Goal: Task Accomplishment & Management: Complete application form

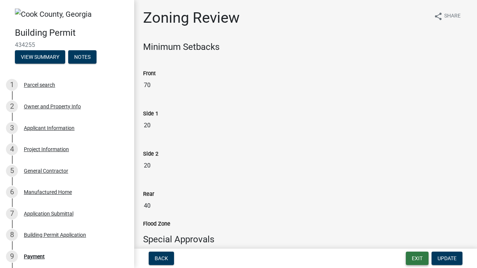
click at [417, 260] on button "Exit" at bounding box center [417, 258] width 23 height 13
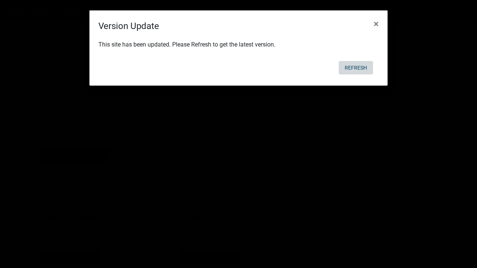
click at [356, 70] on button "Refresh" at bounding box center [355, 67] width 34 height 13
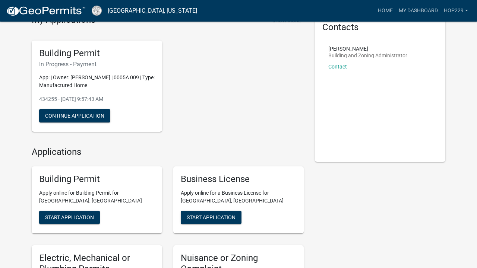
scroll to position [55, 0]
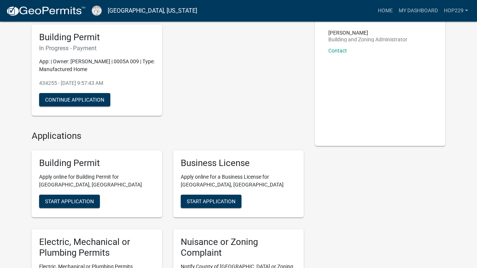
click at [200, 111] on div "Building Permit In Progress - Payment App: | Owner: [PERSON_NAME] | 0005A 009 |…" at bounding box center [167, 71] width 283 height 104
click at [89, 200] on span "Start Application" at bounding box center [69, 201] width 49 height 6
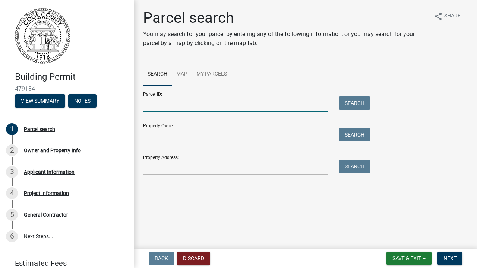
click at [268, 107] on input "Parcel ID:" at bounding box center [235, 103] width 184 height 15
click at [221, 73] on link "My Parcels" at bounding box center [211, 75] width 39 height 24
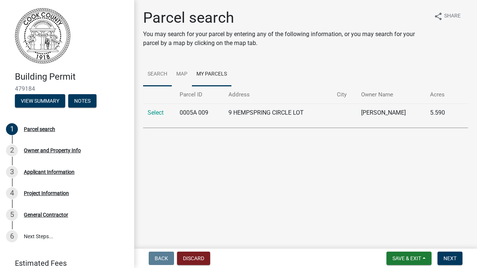
click at [158, 73] on link "Search" at bounding box center [157, 75] width 29 height 24
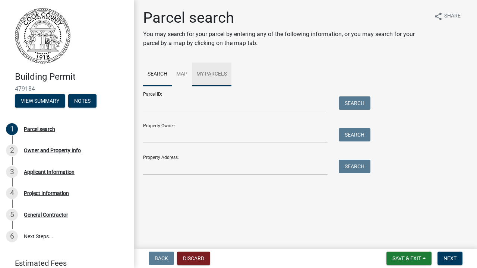
click at [212, 74] on link "My Parcels" at bounding box center [211, 75] width 39 height 24
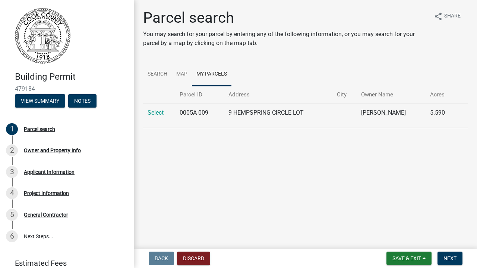
click at [245, 115] on td "9 HEMPSPRING CIRCLE LOT" at bounding box center [278, 113] width 109 height 18
click at [155, 112] on link "Select" at bounding box center [155, 112] width 16 height 7
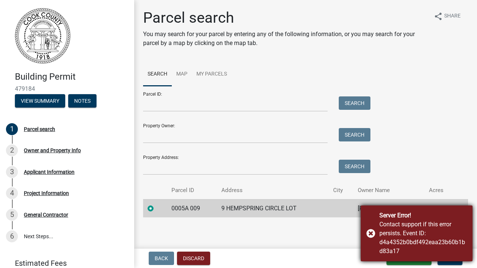
click at [372, 233] on div "Server Error! Contact support if this error persists. Event ID: d4a4352b0bdf492…" at bounding box center [416, 234] width 112 height 56
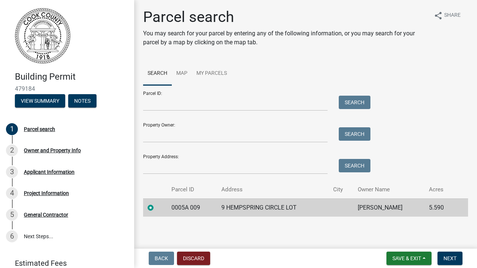
scroll to position [0, 0]
click at [286, 131] on input "Property Owner:" at bounding box center [235, 135] width 184 height 15
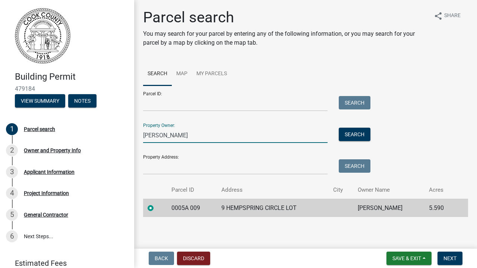
type input "Robert Hill"
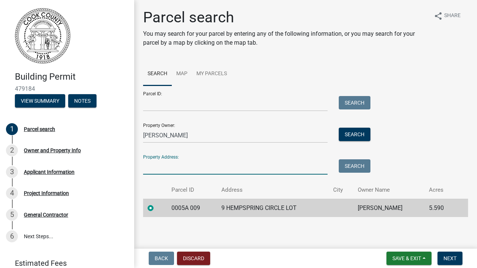
click at [266, 171] on input "Property Address:" at bounding box center [235, 166] width 184 height 15
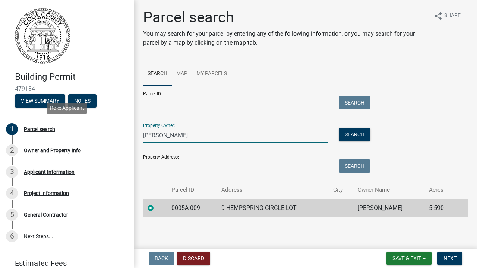
drag, startPoint x: 209, startPoint y: 130, endPoint x: 134, endPoint y: 131, distance: 74.5
click at [134, 131] on div "Parcel search You may search for your parcel by entering any of the following i…" at bounding box center [305, 116] width 343 height 215
drag, startPoint x: 182, startPoint y: 134, endPoint x: 140, endPoint y: 136, distance: 41.7
click at [140, 136] on div "Robert Hill" at bounding box center [234, 135] width 195 height 15
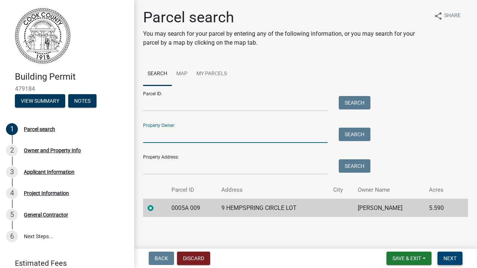
click at [454, 257] on span "Next" at bounding box center [449, 258] width 13 height 6
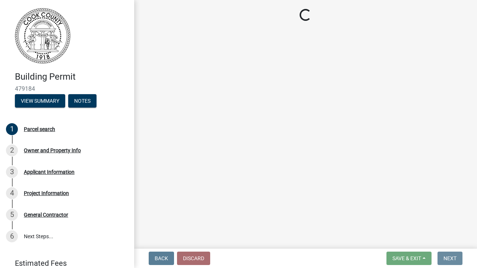
scroll to position [0, 0]
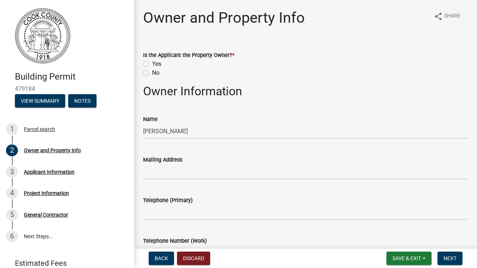
click at [152, 65] on label "Yes" at bounding box center [156, 64] width 9 height 9
click at [152, 64] on input "Yes" at bounding box center [154, 62] width 5 height 5
radio input "true"
click at [425, 258] on button "Save & Exit" at bounding box center [408, 258] width 45 height 13
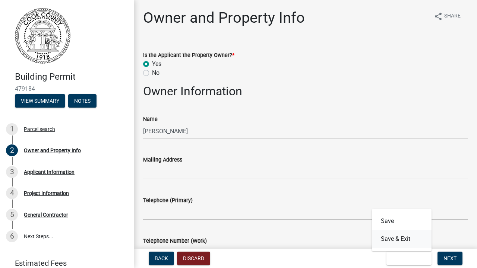
click at [406, 241] on button "Save & Exit" at bounding box center [402, 239] width 60 height 18
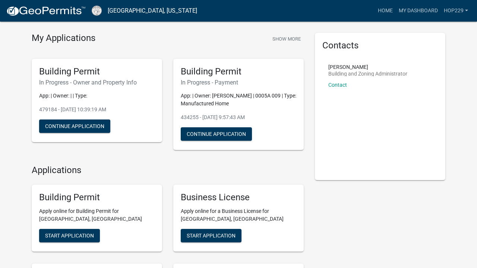
scroll to position [20, 0]
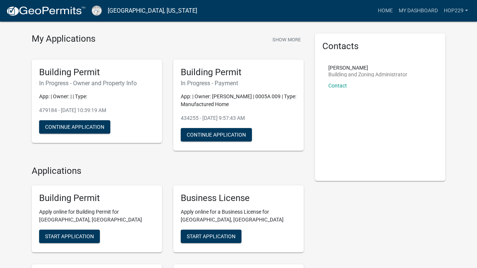
click at [230, 95] on p "App: | Owner: [PERSON_NAME] | 0005A 009 | Type: Manufactured Home" at bounding box center [238, 101] width 115 height 16
click at [223, 131] on button "Continue Application" at bounding box center [216, 134] width 71 height 13
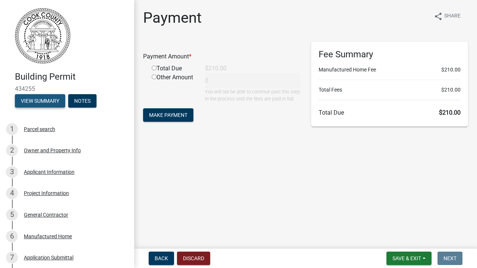
click at [45, 102] on button "View Summary" at bounding box center [40, 100] width 50 height 13
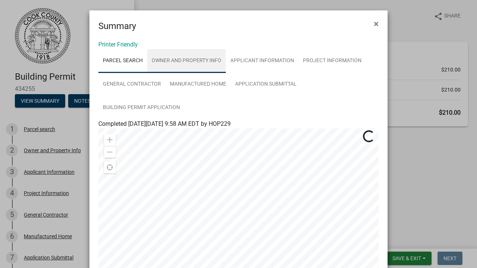
click at [181, 60] on link "Owner and Property Info" at bounding box center [186, 61] width 79 height 24
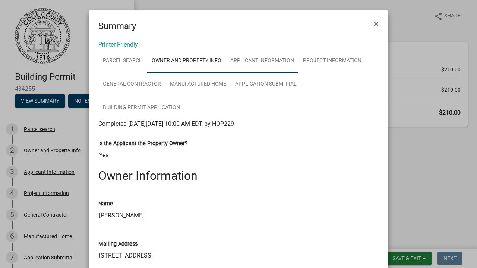
click at [254, 58] on link "Applicant Information" at bounding box center [262, 61] width 73 height 24
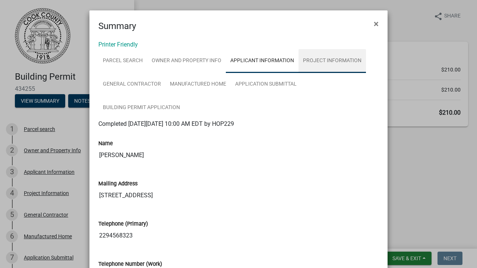
click at [332, 62] on link "Project Information" at bounding box center [331, 61] width 67 height 24
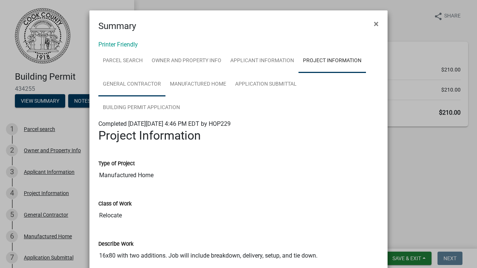
click at [137, 82] on link "General Contractor" at bounding box center [131, 85] width 67 height 24
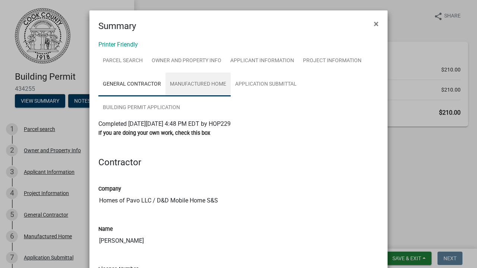
click at [201, 85] on link "Manufactured Home" at bounding box center [197, 85] width 65 height 24
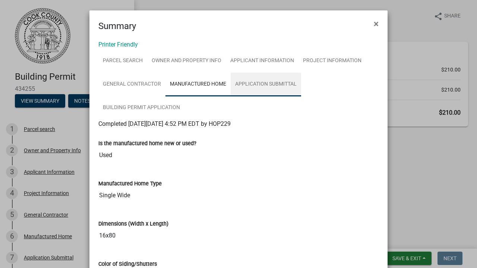
click at [267, 87] on link "Application Submittal" at bounding box center [266, 85] width 70 height 24
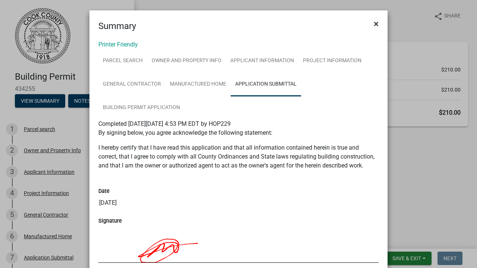
click at [376, 25] on span "×" at bounding box center [375, 24] width 5 height 10
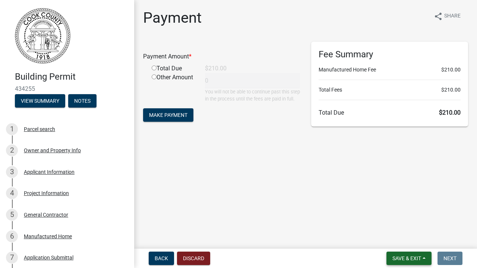
click at [418, 255] on span "Save & Exit" at bounding box center [406, 258] width 29 height 6
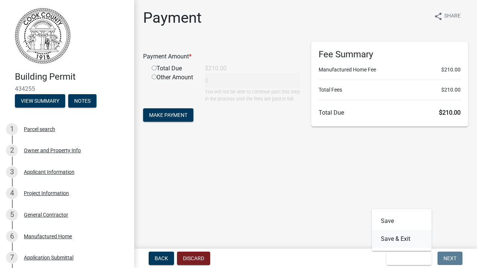
click at [407, 243] on button "Save & Exit" at bounding box center [402, 239] width 60 height 18
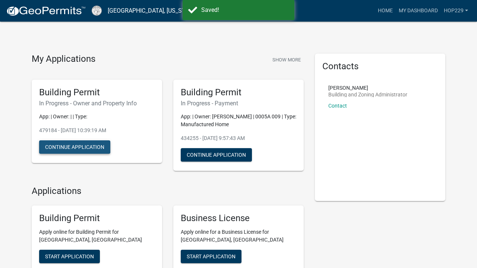
click at [97, 145] on button "Continue Application" at bounding box center [74, 146] width 71 height 13
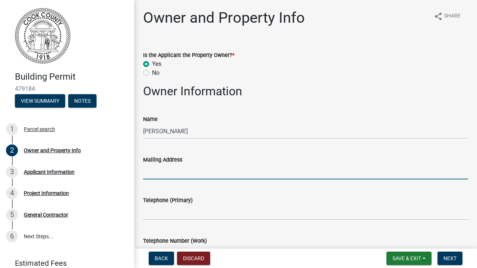
click at [203, 170] on input "Mailing Address" at bounding box center [305, 171] width 325 height 15
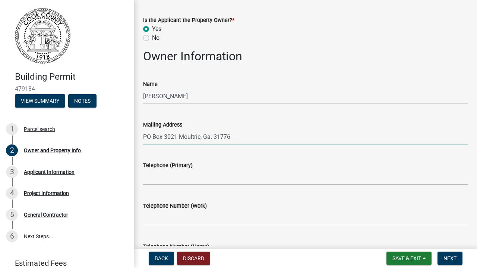
scroll to position [36, 0]
type input "PO Box 3021 Moultrie, Ga. 31776"
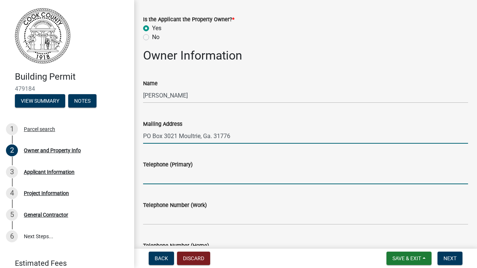
click at [211, 174] on input "Telephone (Primary)" at bounding box center [305, 176] width 325 height 15
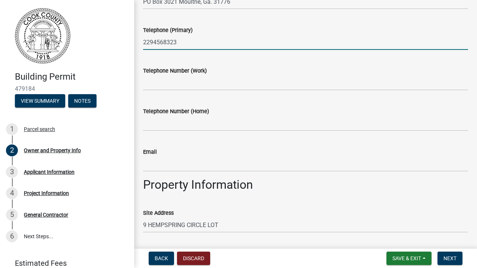
scroll to position [171, 0]
type input "2294568323"
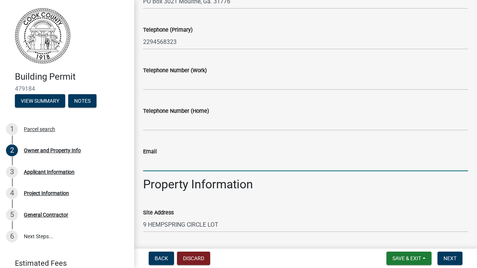
click at [226, 165] on input "Email" at bounding box center [305, 163] width 325 height 15
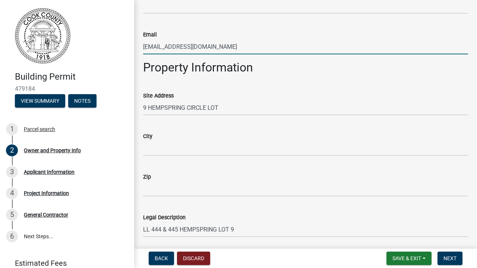
scroll to position [289, 0]
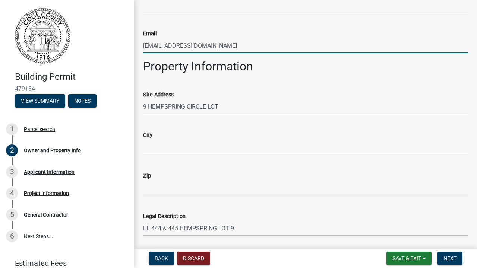
type input "roberthill.rh46@gmail.com"
click at [246, 149] on input "City" at bounding box center [305, 147] width 325 height 15
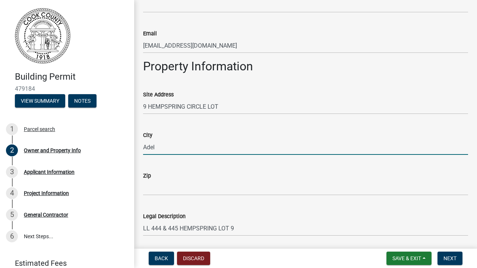
type input "Adel"
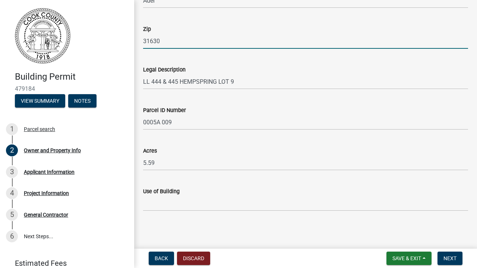
scroll to position [0, 0]
type input "31630"
click at [285, 206] on input "Use of Building" at bounding box center [305, 203] width 325 height 15
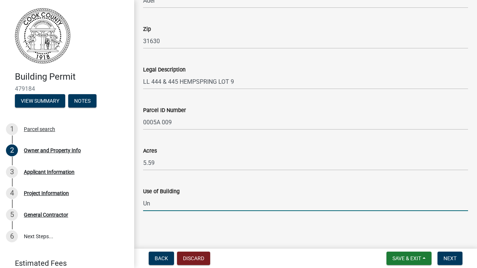
type input "U"
click at [453, 257] on span "Next" at bounding box center [449, 258] width 13 height 6
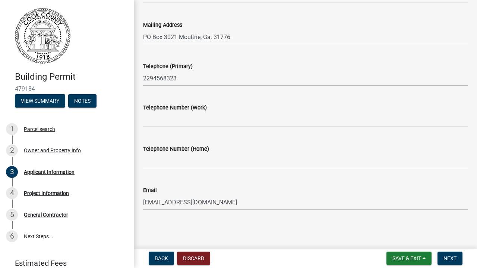
scroll to position [73, 0]
click at [445, 259] on span "Next" at bounding box center [449, 258] width 13 height 6
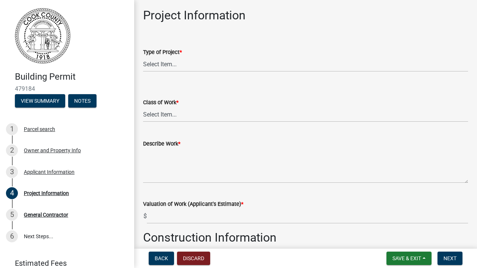
scroll to position [35, 0]
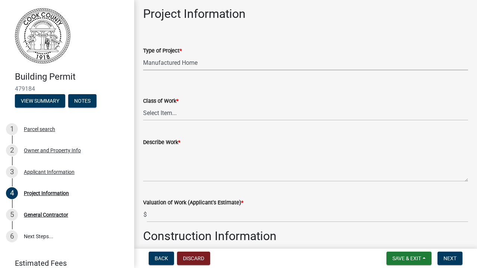
select select "00748aa1-56c2-4786-b7ff-9b3cb1d8d455"
select select "bb19ec0c-73f3-4248-83cd-0715d5cd98b2"
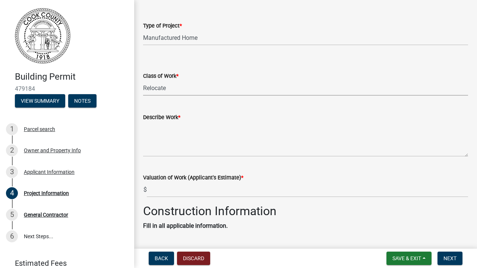
scroll to position [63, 0]
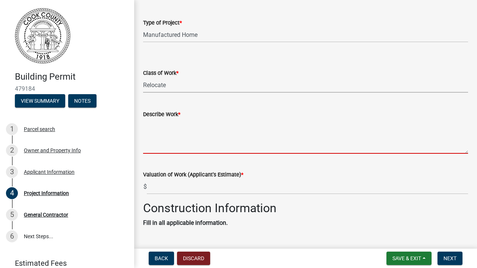
click at [208, 152] on textarea "Describe Work *" at bounding box center [305, 136] width 325 height 35
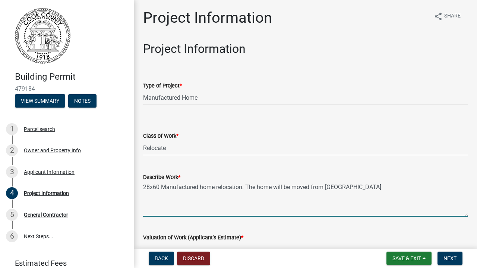
scroll to position [0, 0]
drag, startPoint x: 353, startPoint y: 186, endPoint x: 246, endPoint y: 188, distance: 107.3
click at [246, 188] on textarea "28x60 Manufactured home relocation. The home will be moved from Thomas" at bounding box center [305, 199] width 325 height 35
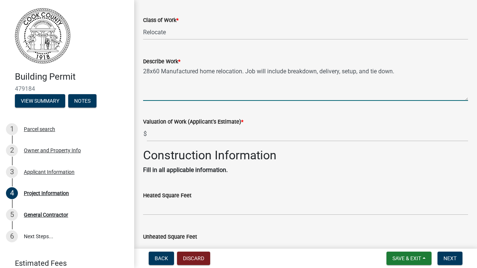
scroll to position [119, 0]
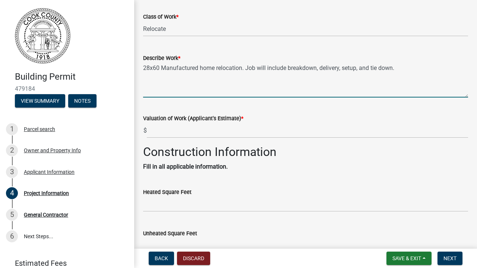
type textarea "28x60 Manufactured home relocation. Job will include breakdown, delivery, setup…"
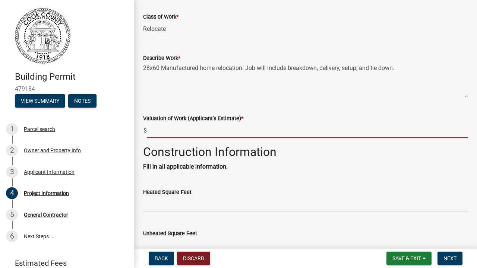
click at [270, 128] on input "text" at bounding box center [307, 130] width 321 height 15
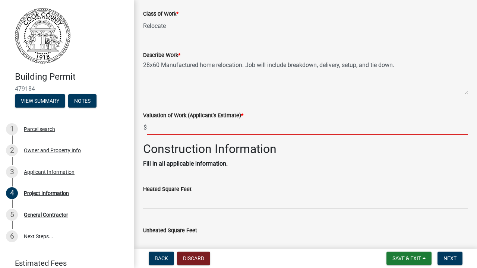
scroll to position [122, 0]
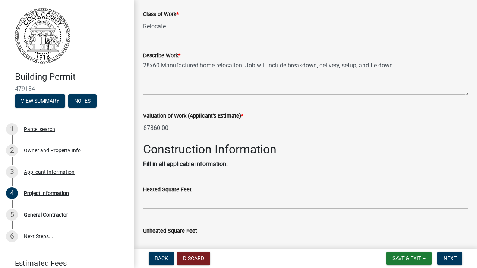
type input "7860"
click at [314, 158] on div "Construction Information Fill in all applicable information." at bounding box center [305, 155] width 325 height 26
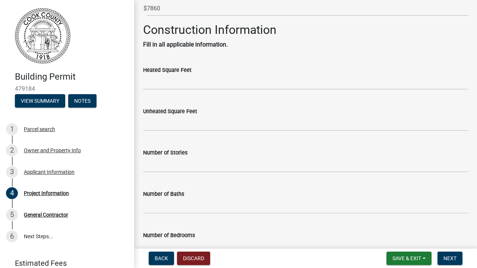
scroll to position [244, 0]
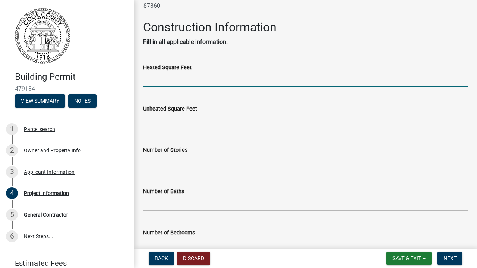
click at [233, 80] on input "text" at bounding box center [305, 79] width 325 height 15
type input "1680"
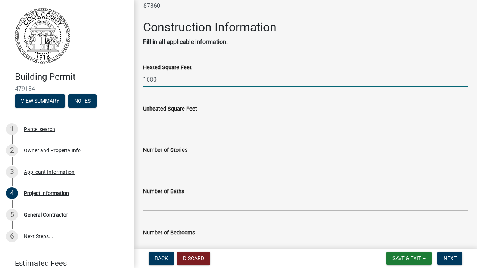
click at [220, 119] on input "text" at bounding box center [305, 120] width 325 height 15
type input "0"
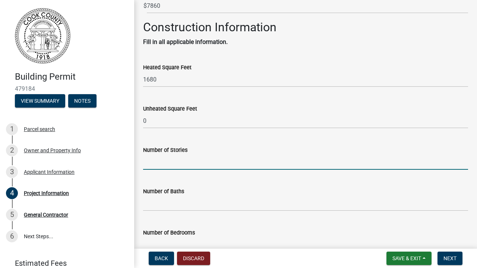
click at [216, 163] on input "text" at bounding box center [305, 162] width 325 height 15
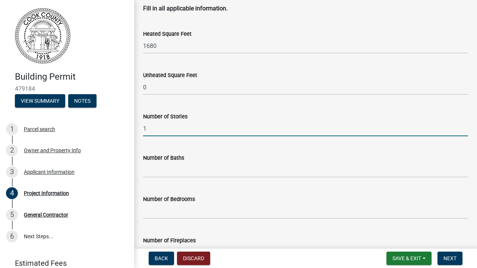
scroll to position [283, 0]
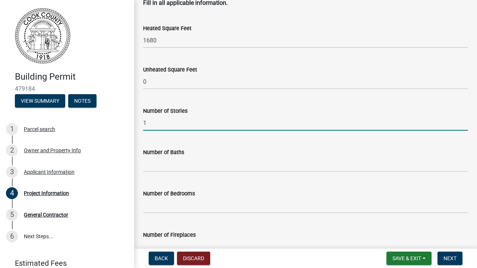
type input "1"
click at [208, 165] on input "text" at bounding box center [305, 164] width 325 height 15
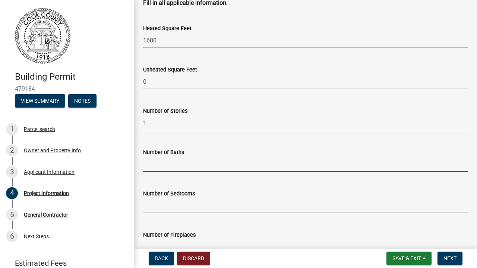
type input "3"
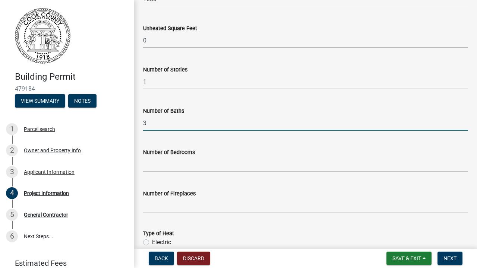
scroll to position [326, 0]
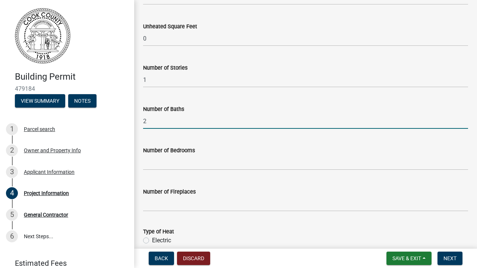
type input "2"
click at [190, 166] on input "text" at bounding box center [305, 162] width 325 height 15
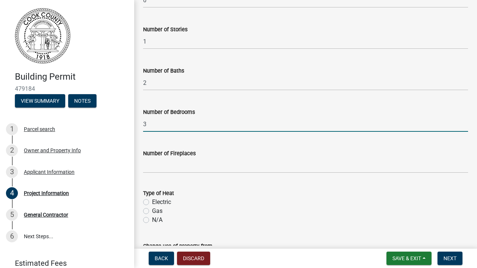
scroll to position [368, 0]
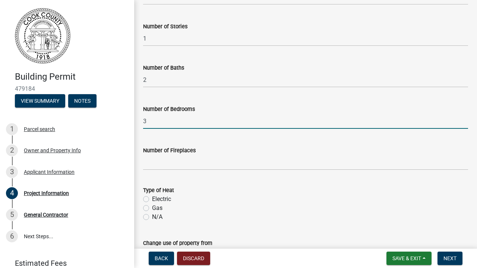
type input "3"
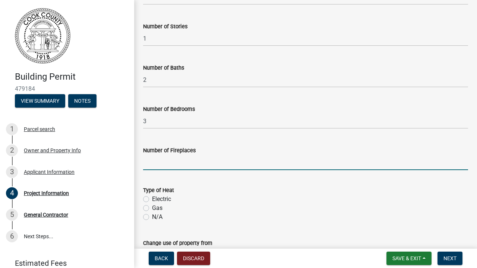
click at [189, 162] on input "text" at bounding box center [305, 162] width 325 height 15
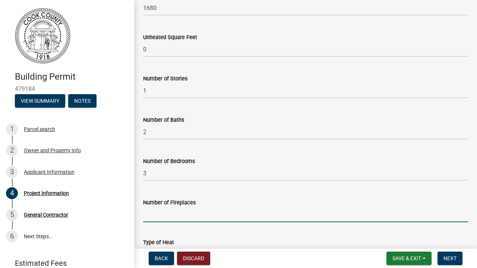
scroll to position [316, 0]
type input "N"
type input "Y"
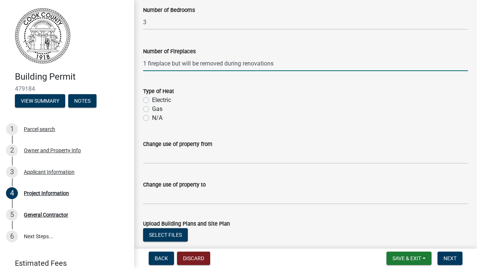
scroll to position [467, 0]
type input "1"
click at [152, 100] on label "Electric" at bounding box center [161, 99] width 19 height 9
click at [152, 100] on input "Electric" at bounding box center [154, 97] width 5 height 5
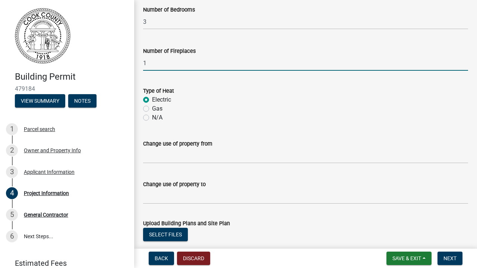
radio input "true"
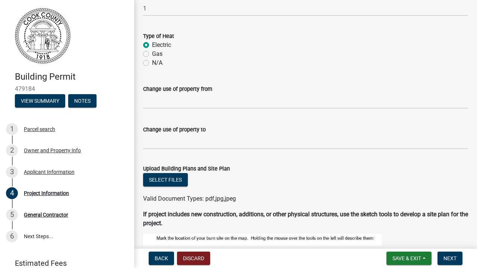
scroll to position [522, 0]
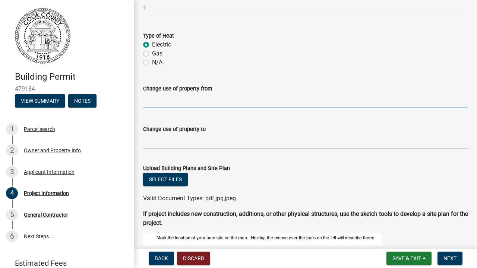
click at [231, 104] on input "Change use of property from" at bounding box center [305, 100] width 325 height 15
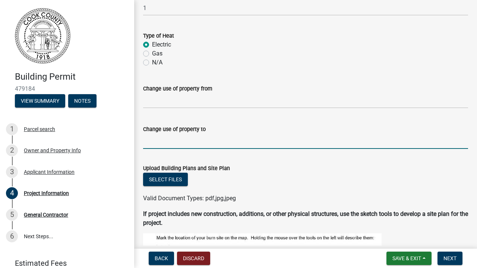
click at [225, 143] on input "Change use of property to" at bounding box center [305, 141] width 325 height 15
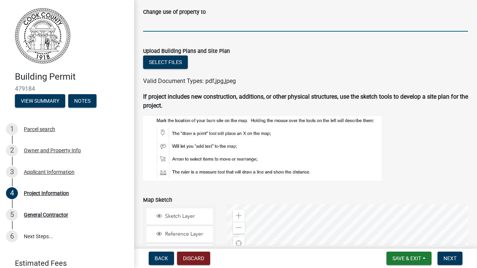
scroll to position [639, 0]
click at [59, 150] on div "Owner and Property Info" at bounding box center [52, 150] width 57 height 5
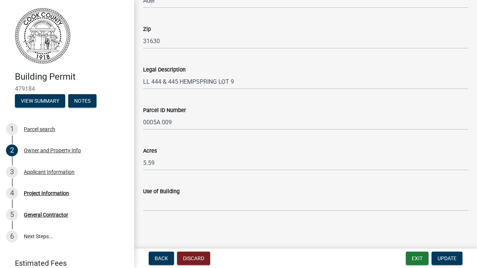
scroll to position [0, 0]
click at [225, 207] on input "Use of Building" at bounding box center [305, 203] width 325 height 15
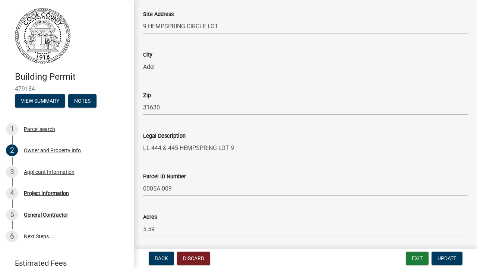
scroll to position [370, 0]
type input "Rental / Dwellings"
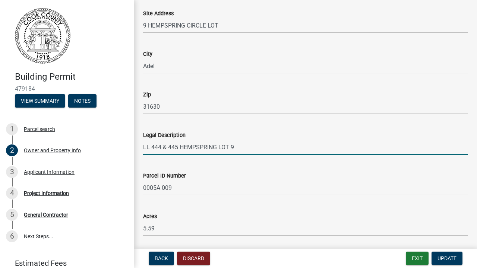
drag, startPoint x: 241, startPoint y: 147, endPoint x: 138, endPoint y: 143, distance: 102.9
click at [138, 143] on div "Legal Description LL 444 & 445 HEMPSPRING LOT 9" at bounding box center [305, 137] width 336 height 35
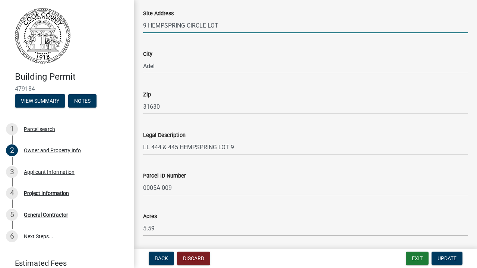
click at [147, 25] on input "9 HEMPSPRING CIRCLE LOT" at bounding box center [305, 25] width 325 height 15
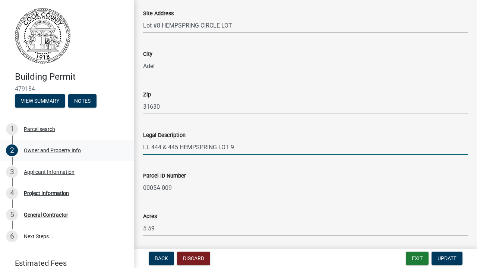
drag, startPoint x: 241, startPoint y: 147, endPoint x: 125, endPoint y: 146, distance: 115.8
click at [125, 146] on div "Building Permit 479184 View Summary Notes 1 Parcel search 2 Owner and Property …" at bounding box center [238, 134] width 477 height 268
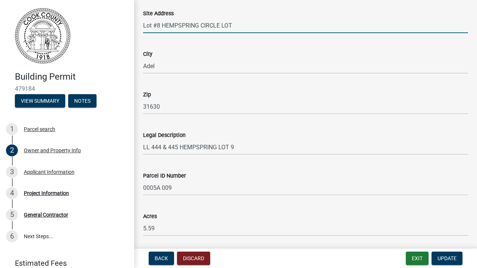
click at [160, 24] on input "Lot #8 HEMPSPRING CIRCLE LOT" at bounding box center [305, 25] width 325 height 15
type input "Lot #8 Tract 1 HEMPSPRING CIRCLE LOT"
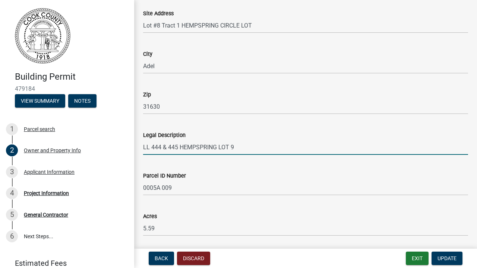
drag, startPoint x: 239, startPoint y: 146, endPoint x: 137, endPoint y: 144, distance: 102.1
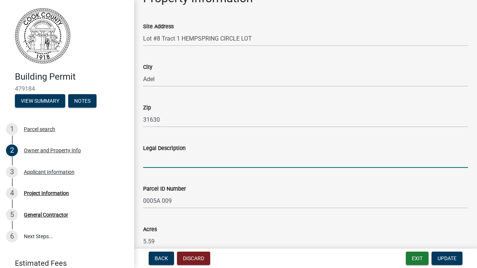
scroll to position [357, 0]
type input "Hempsrings Subdivision"
drag, startPoint x: 211, startPoint y: 156, endPoint x: 159, endPoint y: 158, distance: 51.4
click at [159, 158] on input "Hempsrings Subdivision" at bounding box center [305, 159] width 325 height 15
drag, startPoint x: 216, startPoint y: 160, endPoint x: 135, endPoint y: 156, distance: 81.7
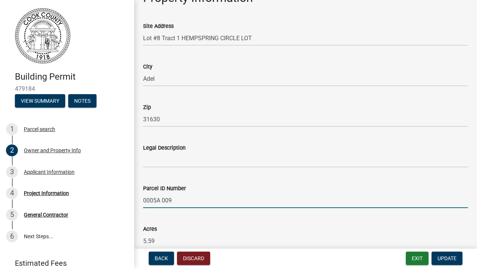
drag, startPoint x: 184, startPoint y: 201, endPoint x: 136, endPoint y: 201, distance: 47.7
type input "005B 029"
click at [166, 162] on input "Legal Description" at bounding box center [305, 159] width 325 height 15
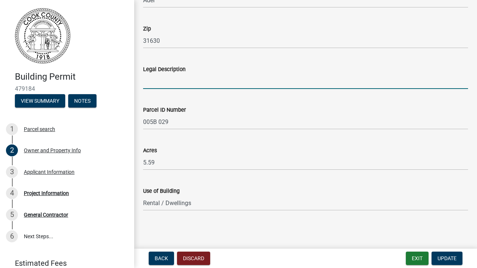
scroll to position [435, 0]
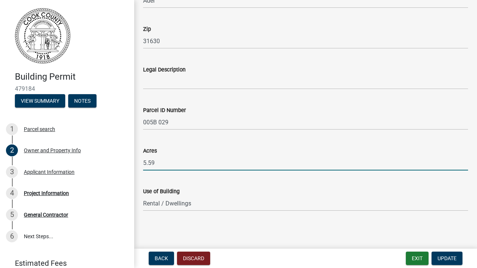
drag, startPoint x: 158, startPoint y: 164, endPoint x: 135, endPoint y: 162, distance: 23.2
type input "2"
click at [231, 164] on input "2" at bounding box center [305, 162] width 325 height 15
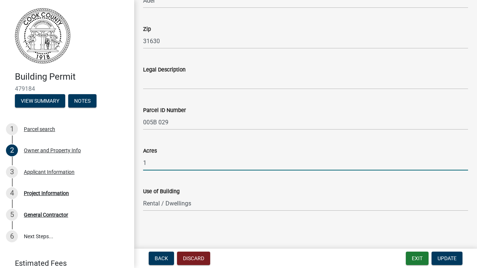
type input "1"
click at [187, 227] on main "Owner and Property Info share Share Is the Applicant the Property Owner? * Yes …" at bounding box center [305, 123] width 343 height 246
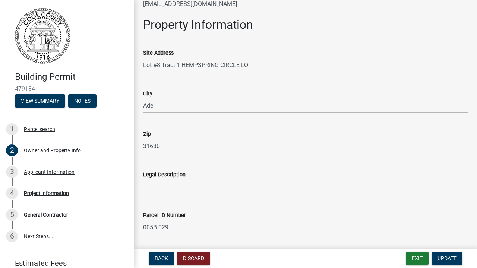
scroll to position [331, 0]
click at [263, 64] on input "Lot #8 Tract 1 HEMPSPRING CIRCLE LOT" at bounding box center [305, 64] width 325 height 15
click at [295, 28] on h2 "Property Information" at bounding box center [305, 24] width 325 height 14
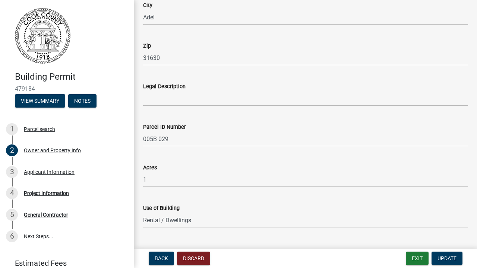
scroll to position [414, 0]
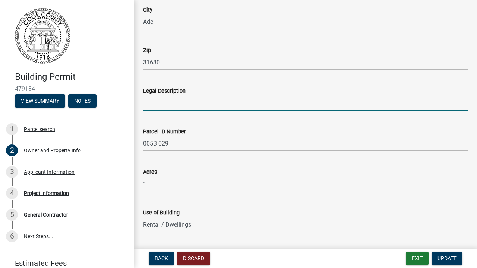
click at [202, 104] on input "Legal Description" at bounding box center [305, 102] width 325 height 15
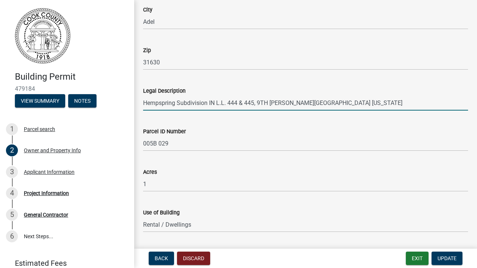
type input "Hempspring Subdivision IN L.L. 444 & 445, 9TH L.D. COOK COUNTY GEORGIA"
click at [226, 165] on div "Acres 1" at bounding box center [305, 174] width 325 height 35
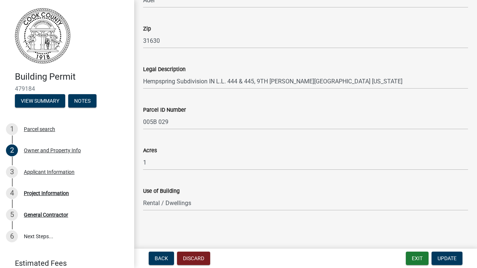
scroll to position [435, 0]
click at [453, 260] on span "Update" at bounding box center [446, 258] width 19 height 6
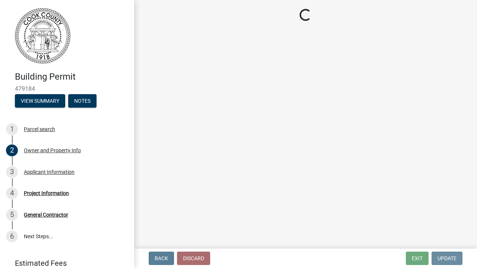
scroll to position [0, 0]
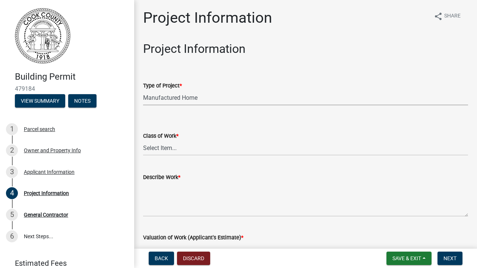
select select "00748aa1-56c2-4786-b7ff-9b3cb1d8d455"
select select "bb19ec0c-73f3-4248-83cd-0715d5cd98b2"
click at [177, 204] on textarea "Describe Work *" at bounding box center [305, 199] width 325 height 35
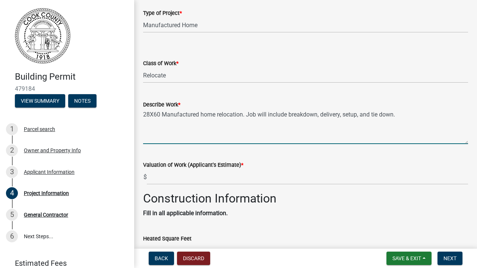
scroll to position [76, 0]
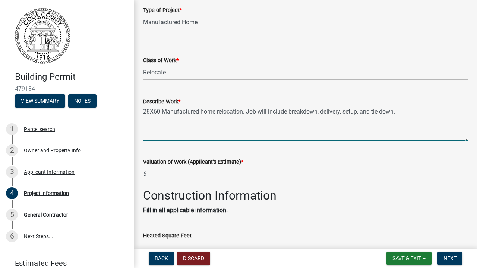
type textarea "28X60 Manufactured home relocation. Job will include breakdown, delivery, setup…"
click at [187, 174] on input "text" at bounding box center [307, 173] width 321 height 15
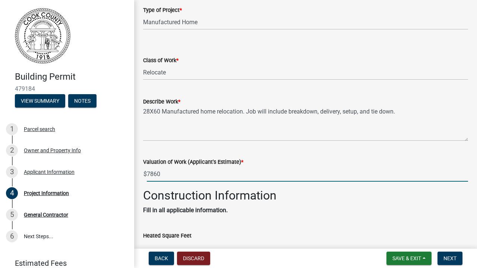
type input "7860"
click at [288, 207] on p "Fill in all applicable information." at bounding box center [305, 210] width 325 height 9
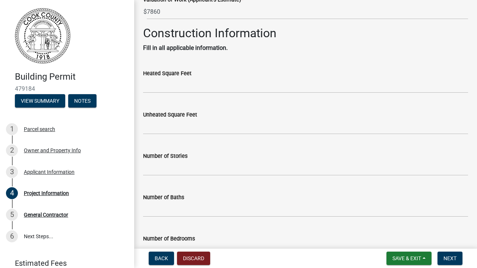
scroll to position [248, 0]
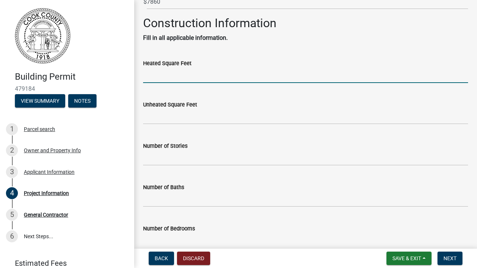
click at [237, 77] on input "text" at bounding box center [305, 75] width 325 height 15
type input "1680"
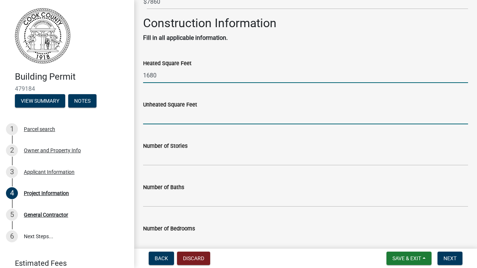
click at [204, 114] on input "text" at bounding box center [305, 116] width 325 height 15
type input "0"
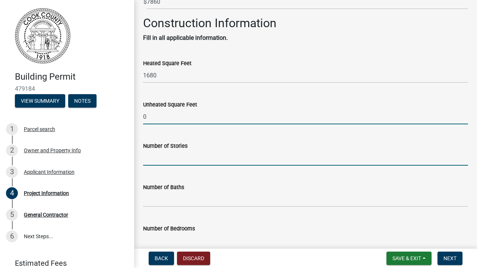
click at [196, 160] on input "text" at bounding box center [305, 157] width 325 height 15
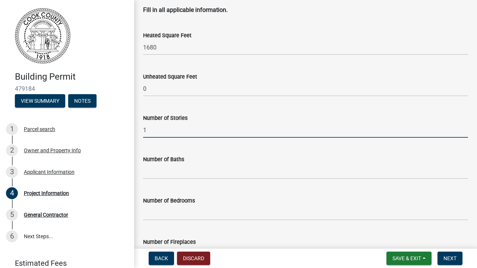
scroll to position [276, 0]
type input "1"
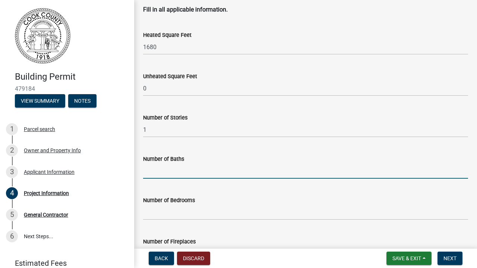
click at [190, 173] on input "text" at bounding box center [305, 170] width 325 height 15
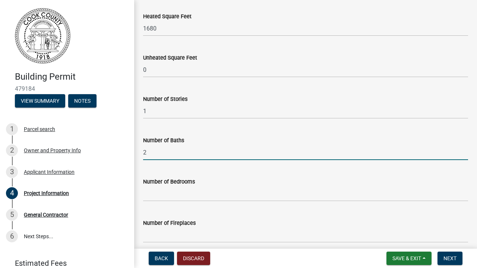
scroll to position [296, 0]
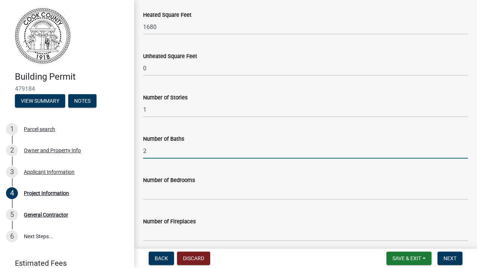
type input "2"
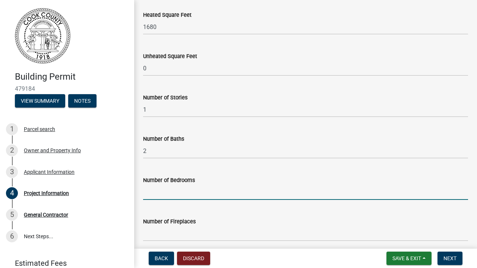
click at [187, 193] on input "text" at bounding box center [305, 192] width 325 height 15
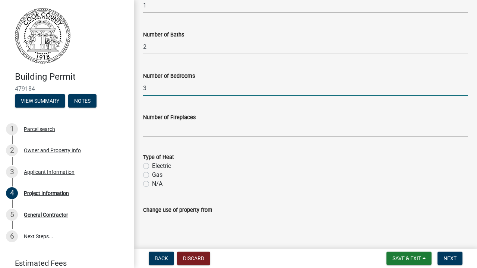
scroll to position [401, 0]
type input "3"
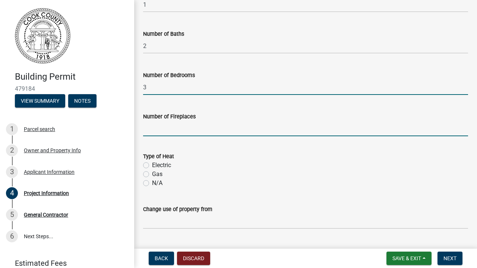
click at [206, 134] on input "text" at bounding box center [305, 128] width 325 height 15
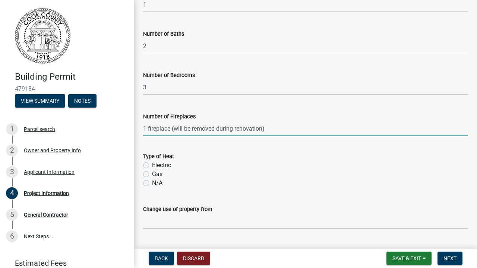
type input "-1"
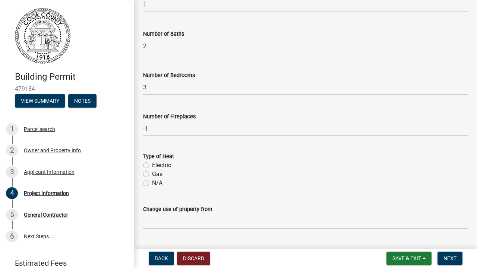
click at [152, 166] on label "Electric" at bounding box center [161, 165] width 19 height 9
click at [152, 166] on input "Electric" at bounding box center [154, 163] width 5 height 5
radio input "true"
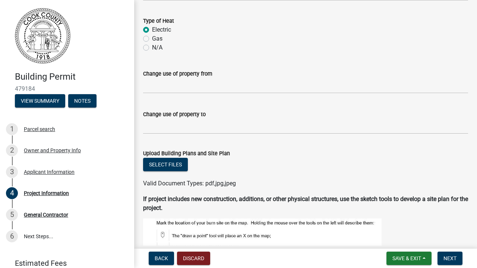
scroll to position [538, 0]
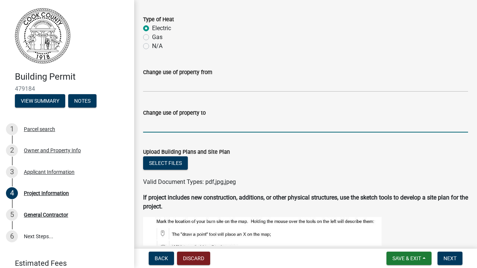
click at [183, 128] on input "Change use of property to" at bounding box center [305, 124] width 325 height 15
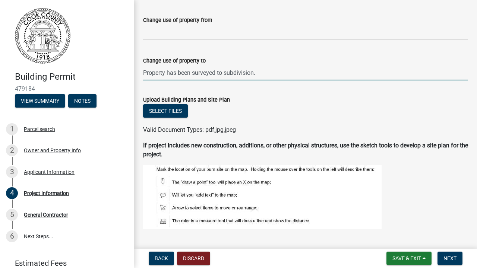
scroll to position [594, 0]
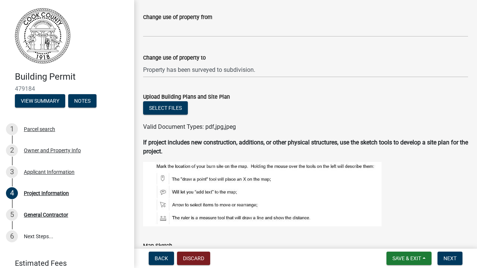
click at [260, 84] on form "Upload Building Plans and Site Plan Select files Valid Document Types: pdf,jpg,…" at bounding box center [305, 107] width 325 height 48
click at [267, 70] on input "Property has been surveyed to subdivision." at bounding box center [305, 69] width 325 height 15
click at [265, 84] on form "Upload Building Plans and Site Plan Select files Valid Document Types: pdf,jpg,…" at bounding box center [305, 107] width 325 height 48
click at [265, 69] on input "Property has been surveyed to subdivision." at bounding box center [305, 69] width 325 height 15
click at [223, 69] on input "Property has been surveyed to subdivision." at bounding box center [305, 69] width 325 height 15
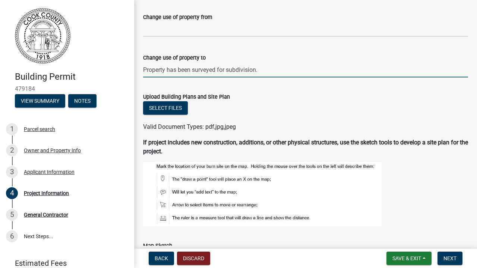
click at [265, 70] on input "Property has been surveyed for subdivision." at bounding box center [305, 69] width 325 height 15
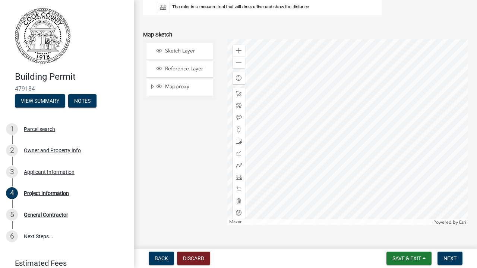
scroll to position [806, 0]
type input "Property has been surveyed for subdivision (please contact Robert Hill for any …"
click at [237, 61] on span at bounding box center [239, 61] width 6 height 6
click at [236, 49] on span at bounding box center [239, 50] width 6 height 6
click at [237, 63] on span at bounding box center [239, 61] width 6 height 6
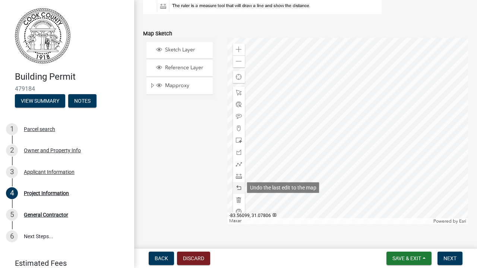
click at [237, 187] on span at bounding box center [239, 188] width 6 height 6
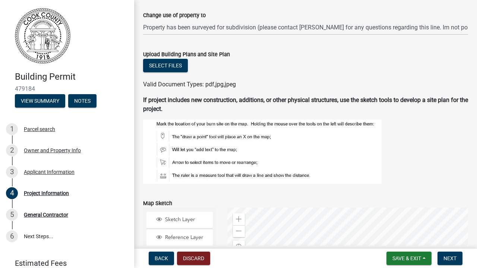
scroll to position [634, 0]
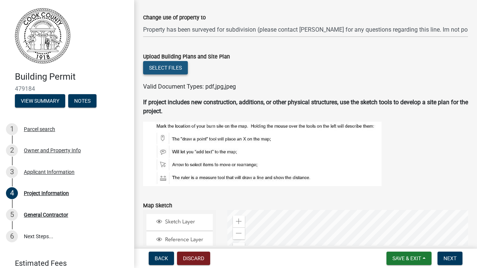
click at [174, 69] on button "Select files" at bounding box center [165, 67] width 45 height 13
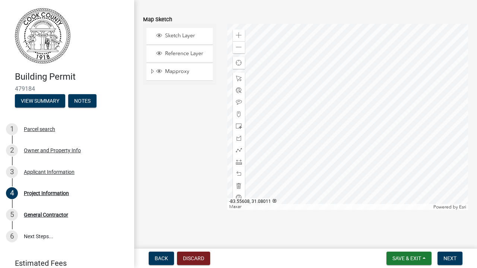
scroll to position [820, 0]
click at [28, 131] on div "Parcel search" at bounding box center [39, 129] width 31 height 5
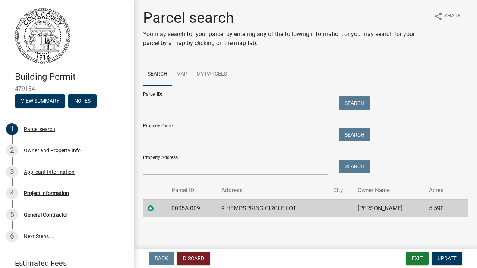
click at [156, 204] on label at bounding box center [156, 204] width 0 height 0
click at [156, 208] on 009 "radio" at bounding box center [158, 206] width 5 height 5
click at [206, 213] on td "0005A 009" at bounding box center [192, 208] width 50 height 18
click at [238, 206] on td "9 HEMPSPRING CIRCLE LOT" at bounding box center [273, 208] width 112 height 18
click at [200, 103] on input "Parcel ID:" at bounding box center [235, 103] width 184 height 15
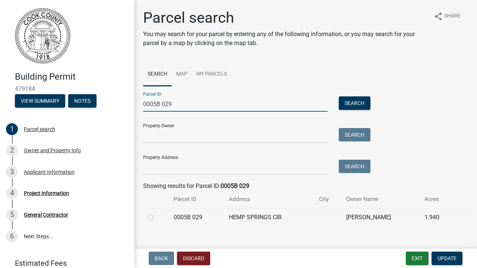
type input "0005B 029"
click at [156, 213] on label at bounding box center [156, 213] width 0 height 0
click at [156, 214] on 029 "radio" at bounding box center [158, 215] width 5 height 5
radio 029 "true"
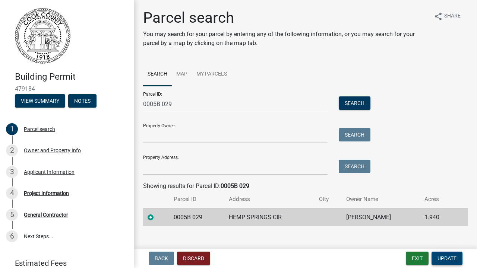
click at [440, 259] on span "Update" at bounding box center [446, 258] width 19 height 6
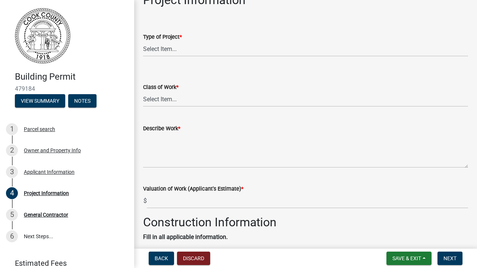
scroll to position [49, 0]
select select "00748aa1-56c2-4786-b7ff-9b3cb1d8d455"
select select "bb19ec0c-73f3-4248-83cd-0715d5cd98b2"
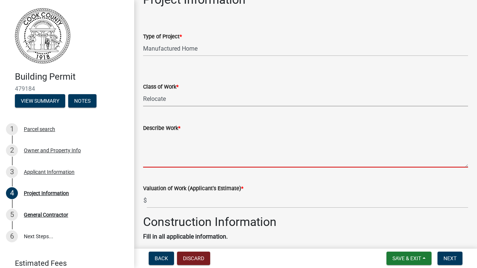
click at [195, 166] on textarea "Describe Work *" at bounding box center [305, 150] width 325 height 35
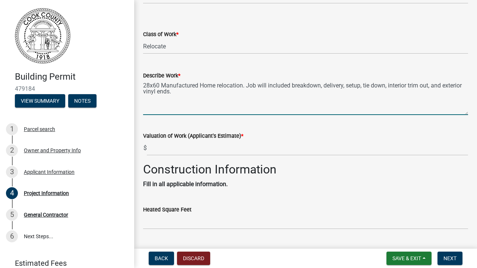
scroll to position [105, 0]
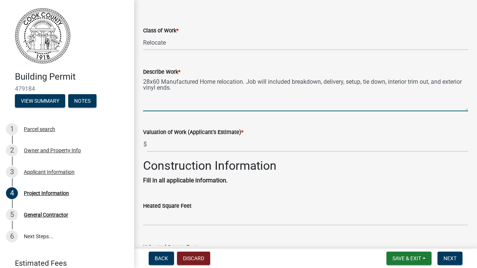
type textarea "28x60 Manufactured Home relocation. Job will included breakdown, delivery, setu…"
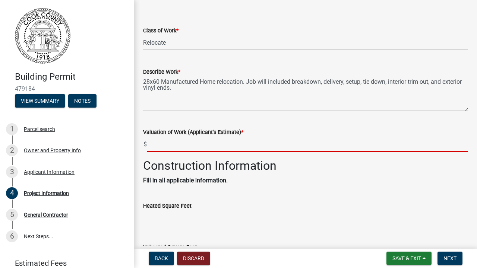
click at [225, 143] on input "text" at bounding box center [307, 144] width 321 height 15
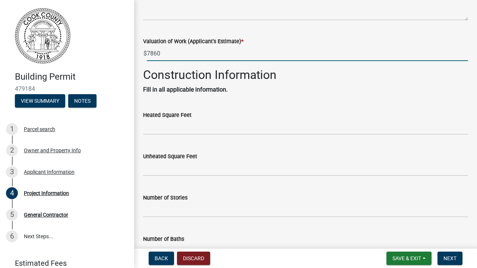
scroll to position [198, 0]
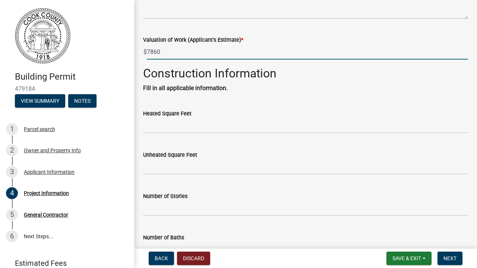
type input "7860"
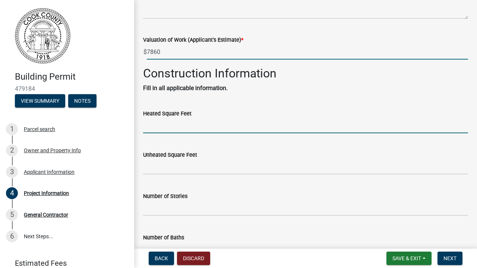
click at [221, 123] on input "text" at bounding box center [305, 125] width 325 height 15
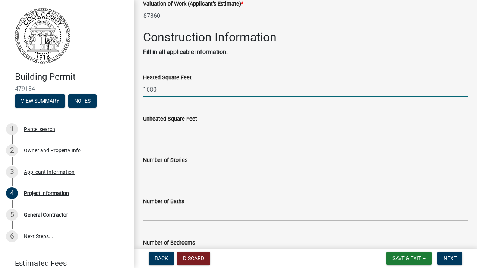
scroll to position [236, 0]
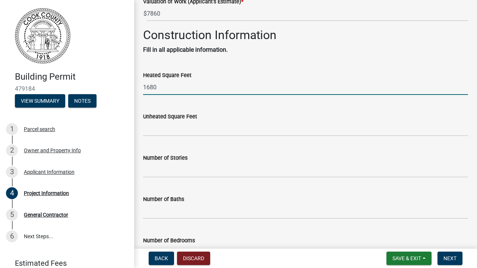
type input "1680"
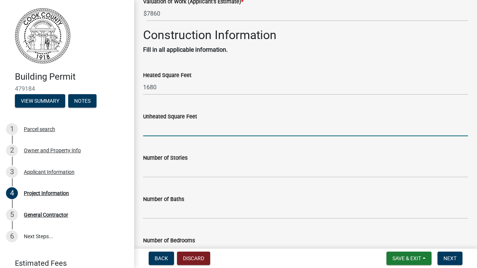
click at [215, 133] on input "text" at bounding box center [305, 128] width 325 height 15
type input "0"
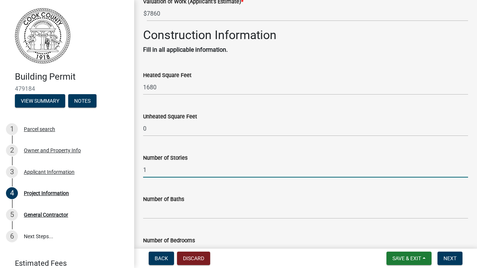
type input "1"
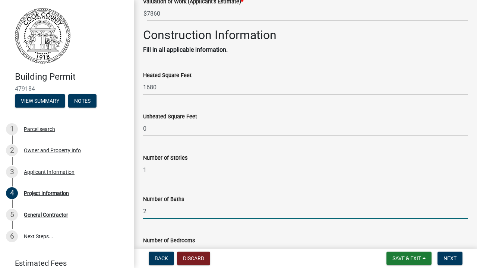
type input "2"
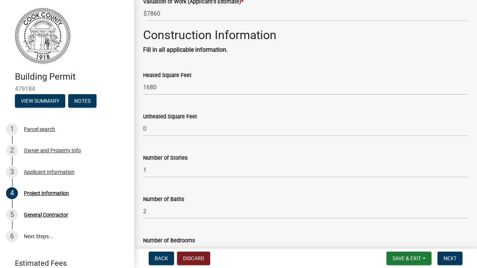
scroll to position [366, 0]
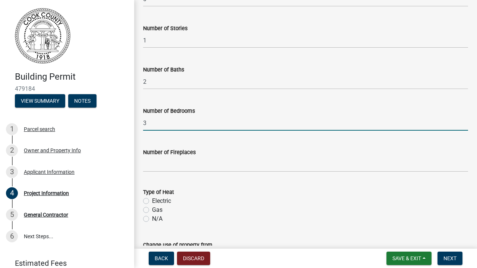
type input "3"
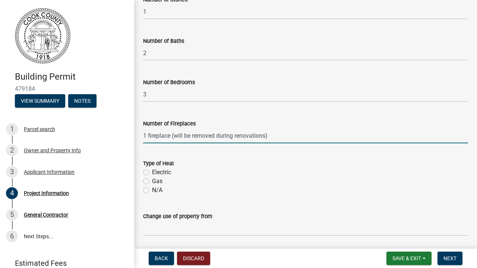
scroll to position [403, 0]
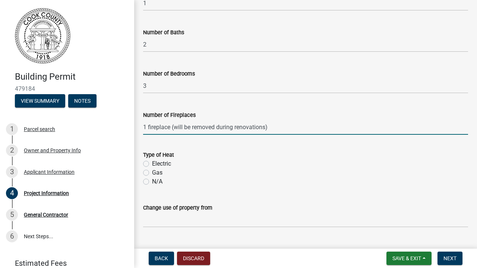
type input "-1"
click at [152, 162] on label "Electric" at bounding box center [161, 163] width 19 height 9
click at [152, 162] on input "Electric" at bounding box center [154, 161] width 5 height 5
radio input "true"
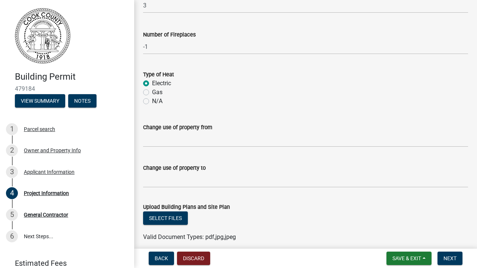
scroll to position [484, 0]
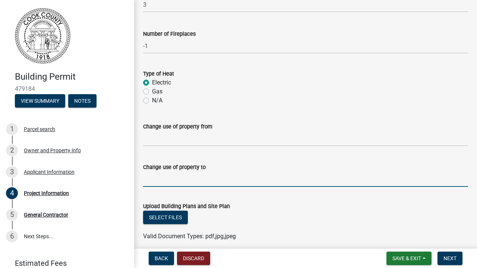
click at [202, 183] on input "Change use of property to" at bounding box center [305, 179] width 325 height 15
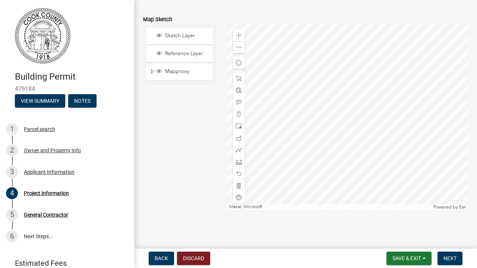
scroll to position [820, 0]
type input "According to the property / homeowner; this property has be zoned for a subdivi…"
click at [190, 39] on div "Sketch Layer" at bounding box center [182, 36] width 55 height 7
click at [189, 49] on div "Reference Layer" at bounding box center [179, 54] width 66 height 16
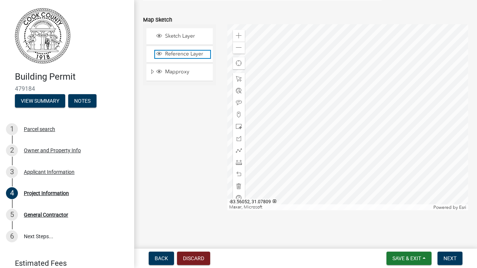
click at [186, 57] on span "Reference Layer" at bounding box center [186, 54] width 47 height 7
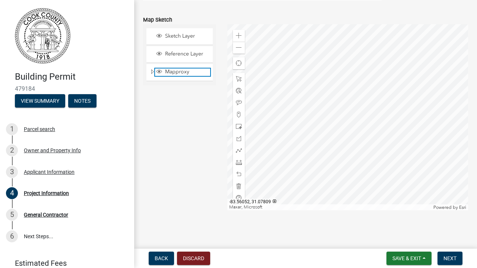
click at [181, 73] on span "Mapproxy" at bounding box center [186, 72] width 47 height 7
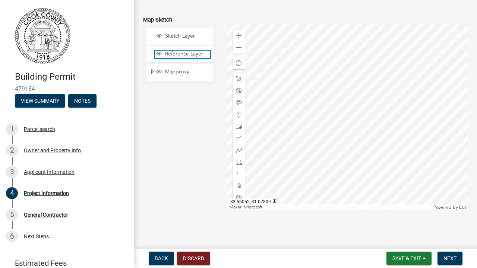
click at [183, 55] on span "Reference Layer" at bounding box center [186, 54] width 47 height 7
click at [182, 39] on span "Sketch Layer" at bounding box center [186, 36] width 47 height 7
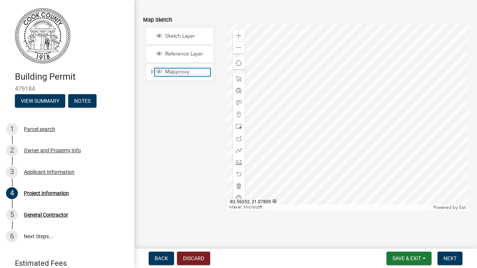
click at [177, 73] on span "Mapproxy" at bounding box center [186, 72] width 47 height 7
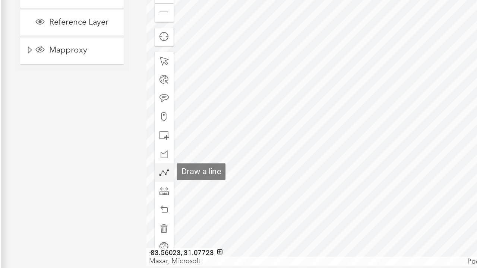
click at [236, 147] on span at bounding box center [239, 150] width 6 height 6
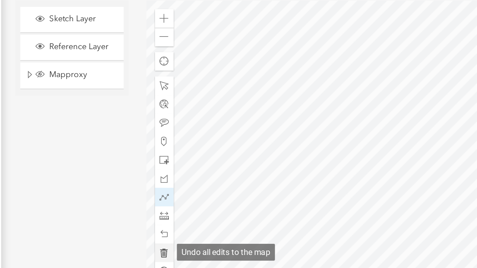
click at [236, 183] on span at bounding box center [239, 186] width 6 height 6
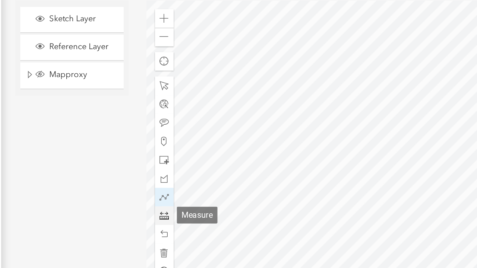
click at [236, 159] on span at bounding box center [239, 162] width 6 height 6
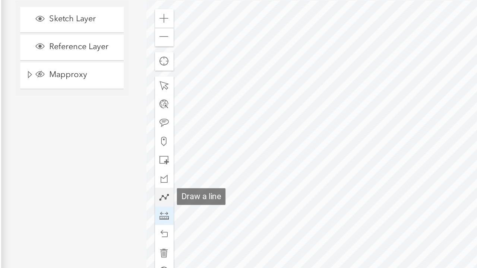
click at [236, 147] on span at bounding box center [239, 150] width 6 height 6
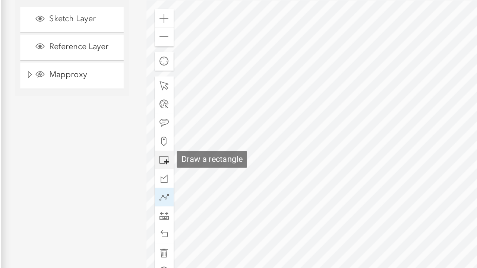
click at [236, 124] on span at bounding box center [239, 127] width 6 height 6
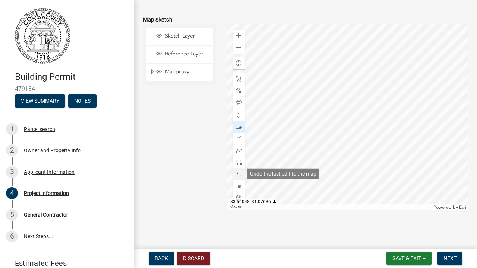
click at [238, 173] on span at bounding box center [239, 174] width 6 height 6
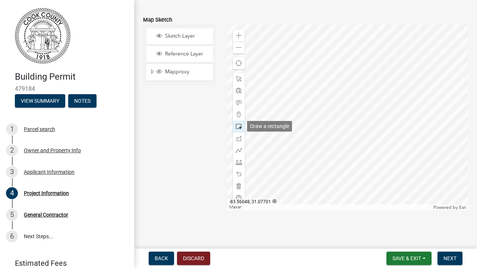
click at [236, 127] on span at bounding box center [239, 127] width 6 height 6
click at [239, 124] on span at bounding box center [239, 127] width 6 height 6
click at [238, 125] on span at bounding box center [239, 127] width 6 height 6
click at [239, 125] on span at bounding box center [239, 127] width 6 height 6
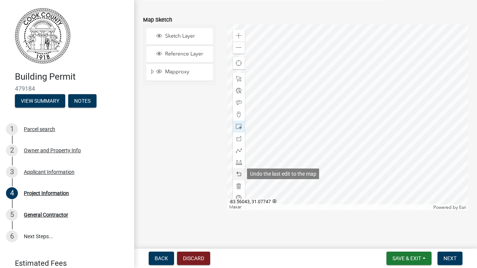
click at [239, 173] on span at bounding box center [239, 174] width 6 height 6
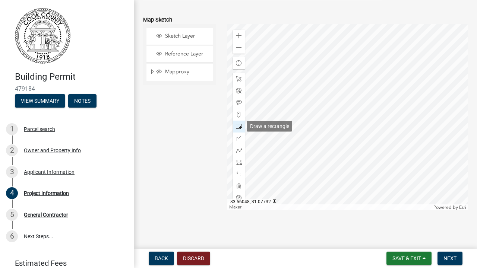
click at [239, 125] on span at bounding box center [239, 127] width 6 height 6
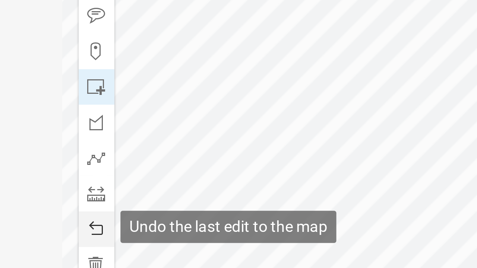
click at [236, 171] on span at bounding box center [239, 174] width 6 height 6
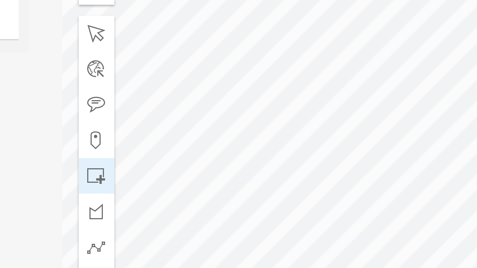
scroll to position [791, 0]
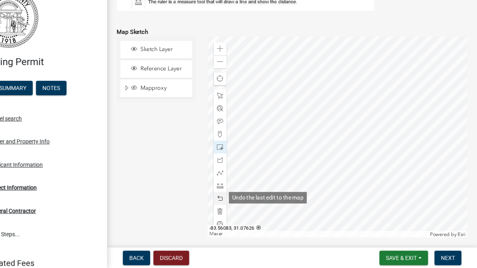
click at [236, 200] on span at bounding box center [239, 203] width 6 height 6
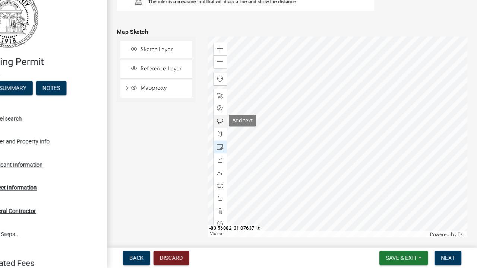
click at [236, 129] on span at bounding box center [239, 132] width 6 height 6
click at [236, 188] on span at bounding box center [239, 191] width 6 height 6
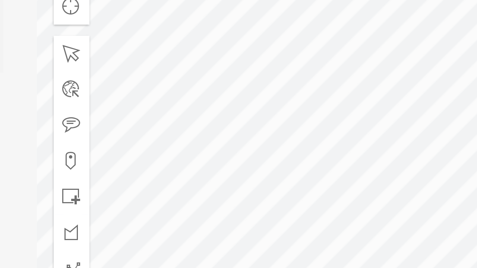
scroll to position [791, 0]
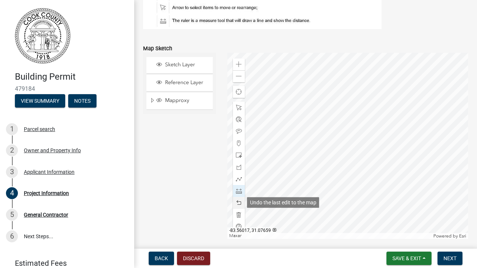
click at [240, 203] on span at bounding box center [239, 203] width 6 height 6
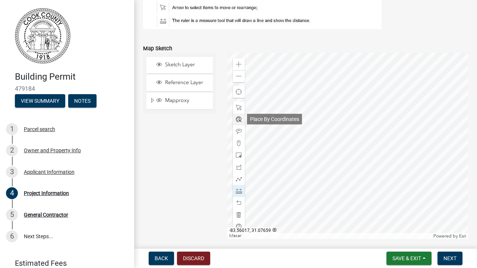
click at [237, 121] on span at bounding box center [239, 120] width 6 height 6
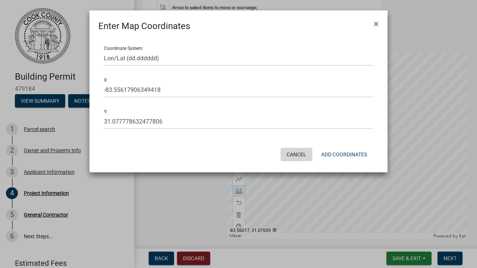
click at [295, 154] on button "Cancel" at bounding box center [296, 154] width 32 height 13
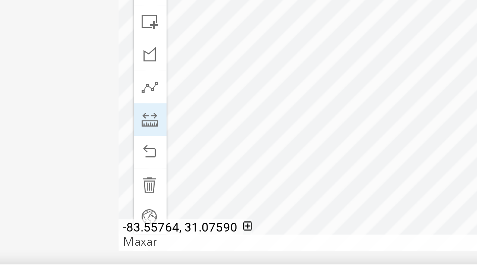
scroll to position [786, 0]
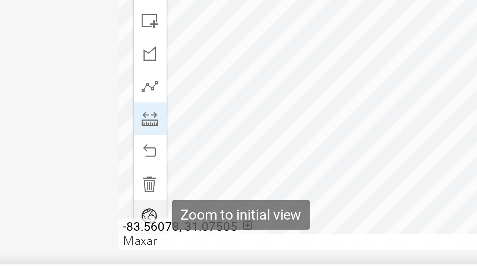
click at [236, 228] on span at bounding box center [239, 231] width 6 height 6
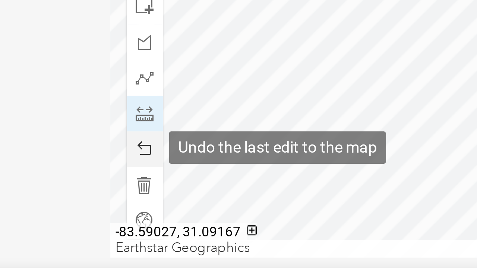
click at [236, 204] on span at bounding box center [239, 207] width 6 height 6
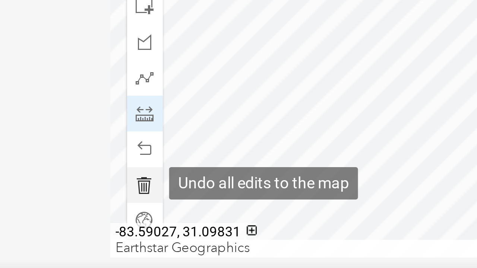
click at [236, 216] on span at bounding box center [239, 219] width 6 height 6
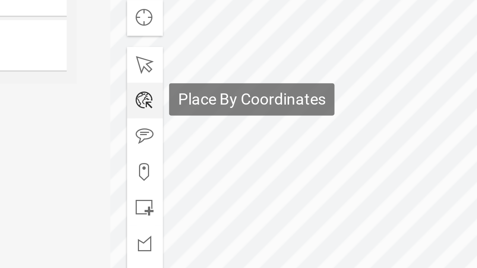
scroll to position [820, 0]
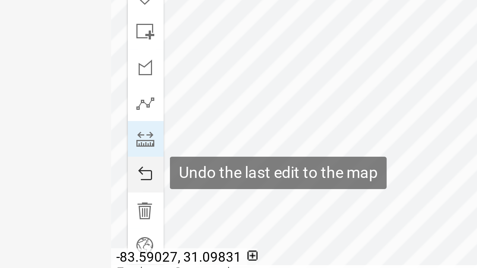
click at [236, 171] on span at bounding box center [239, 174] width 6 height 6
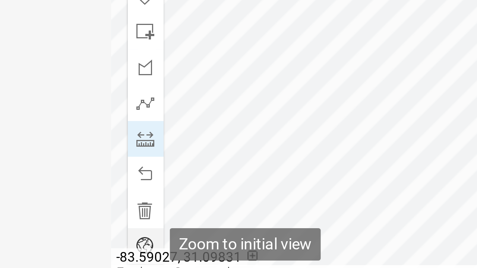
click at [236, 195] on span at bounding box center [239, 198] width 6 height 6
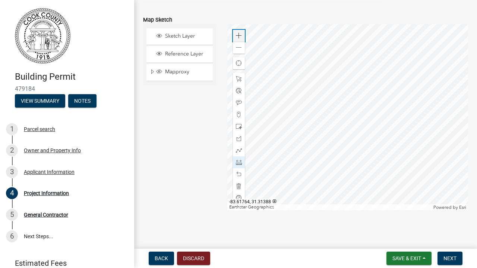
click at [242, 35] on div "Zoom in" at bounding box center [239, 36] width 12 height 12
click at [238, 79] on span at bounding box center [239, 79] width 6 height 6
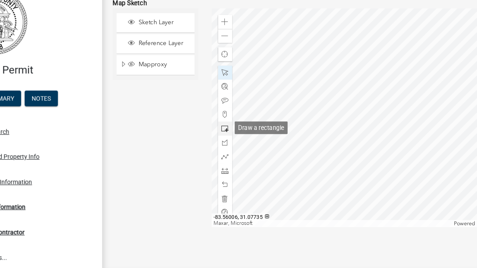
click at [236, 124] on span at bounding box center [239, 127] width 6 height 6
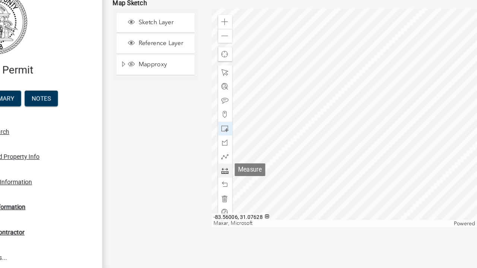
click at [236, 159] on span at bounding box center [239, 162] width 6 height 6
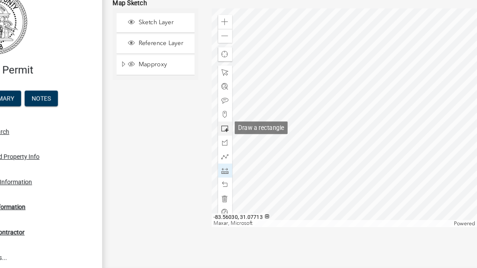
click at [236, 124] on span at bounding box center [239, 127] width 6 height 6
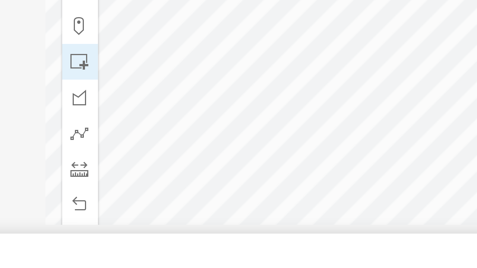
scroll to position [755, 0]
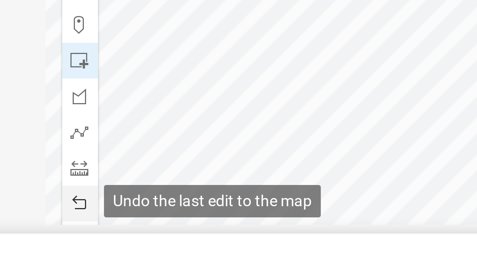
click at [236, 236] on span at bounding box center [239, 239] width 6 height 6
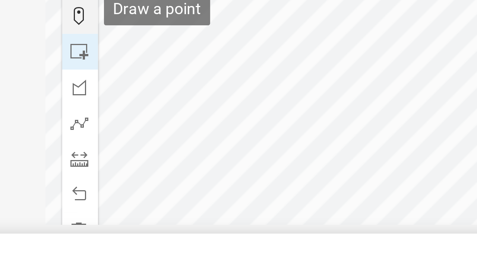
scroll to position [760, 0]
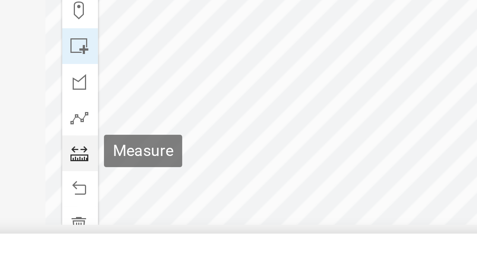
click at [236, 219] on span at bounding box center [239, 222] width 6 height 6
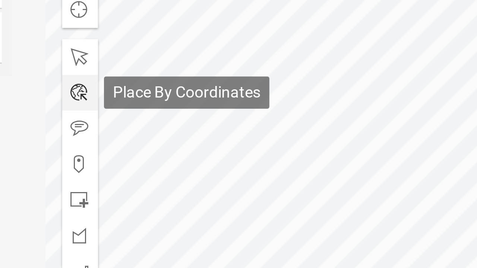
scroll to position [820, 0]
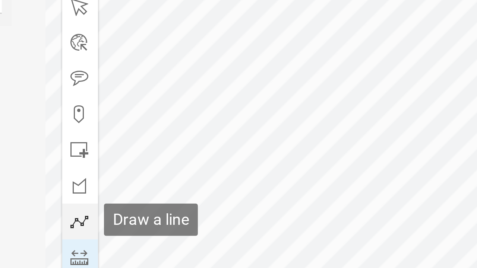
click at [236, 147] on span at bounding box center [239, 150] width 6 height 6
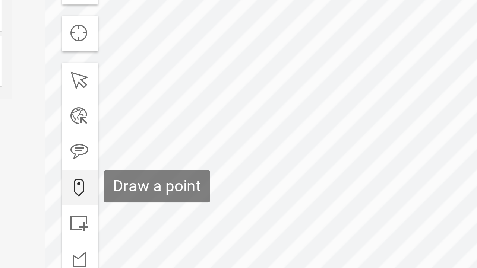
click at [236, 112] on span at bounding box center [239, 115] width 6 height 6
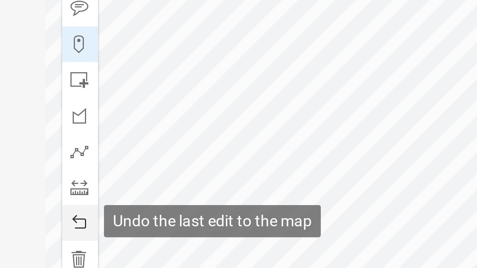
click at [236, 171] on span at bounding box center [239, 174] width 6 height 6
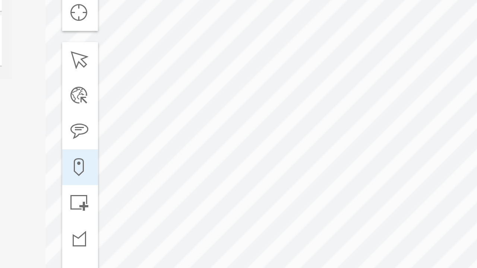
scroll to position [775, 0]
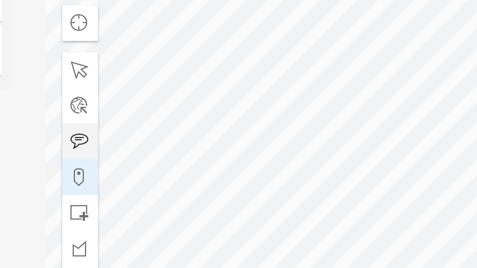
click at [236, 144] on span at bounding box center [239, 147] width 6 height 6
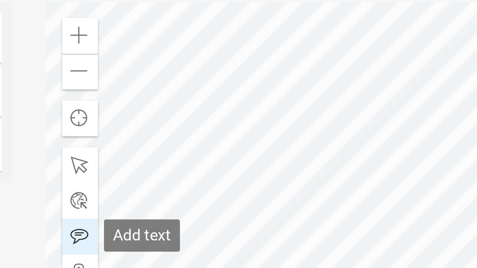
click at [236, 136] on span at bounding box center [239, 139] width 6 height 6
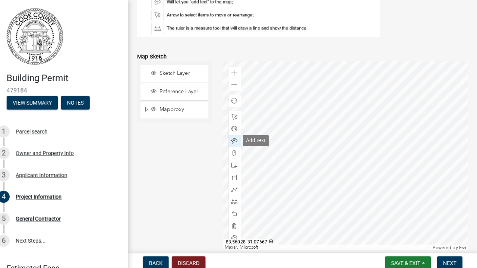
click at [236, 137] on span at bounding box center [239, 139] width 6 height 6
click at [236, 114] on span at bounding box center [239, 115] width 6 height 6
click at [236, 136] on span at bounding box center [239, 139] width 6 height 6
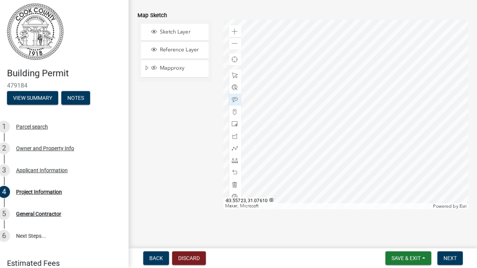
scroll to position [0, 0]
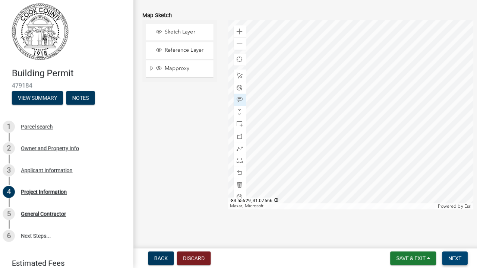
click at [446, 255] on span "Next" at bounding box center [449, 258] width 13 height 6
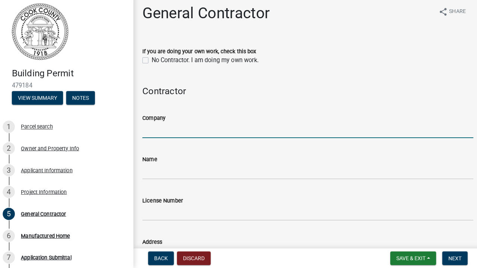
click at [244, 128] on input "Company" at bounding box center [305, 132] width 325 height 15
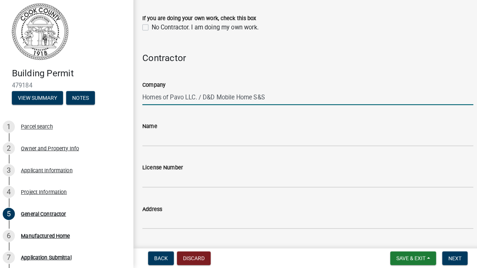
scroll to position [33, 0]
type input "Homes of Pavo LLC. / D&D Mobile Home S&S"
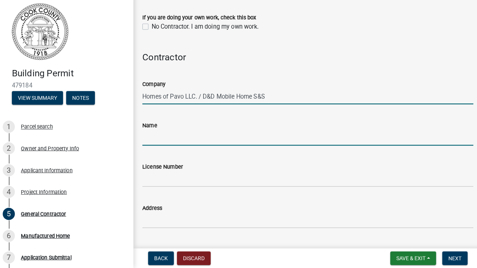
click at [216, 136] on input "Name" at bounding box center [305, 140] width 325 height 15
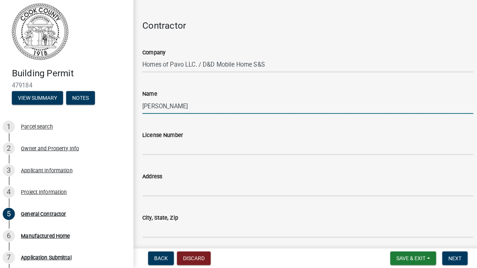
scroll to position [77, 0]
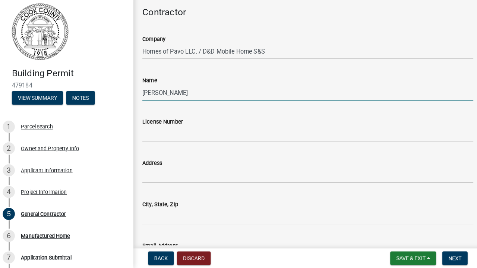
type input "Wayne Dean"
click at [203, 129] on input "License Number" at bounding box center [305, 136] width 325 height 15
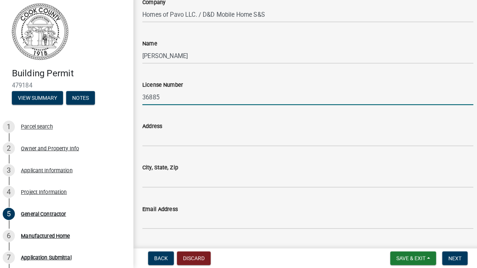
scroll to position [114, 0]
type input "36885"
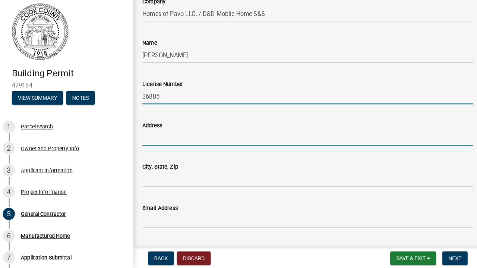
click at [186, 135] on input "Address" at bounding box center [305, 140] width 325 height 15
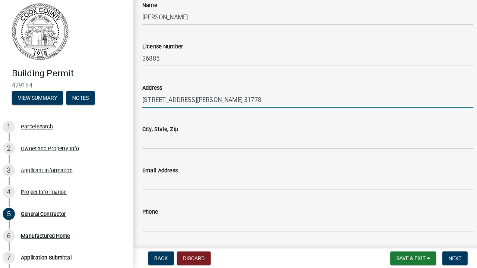
scroll to position [155, 0]
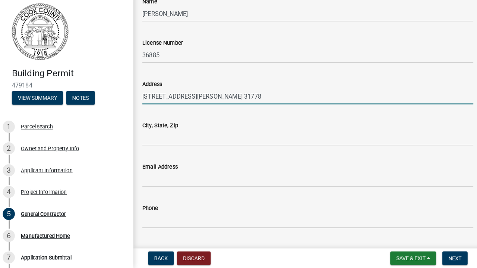
drag, startPoint x: 229, startPoint y: 93, endPoint x: 177, endPoint y: 94, distance: 52.1
click at [177, 94] on input "207 Harris St. Pavo, Ga. 31778" at bounding box center [305, 99] width 325 height 15
type input "207 Harris St."
click at [198, 138] on input "City, State, Zip" at bounding box center [305, 140] width 325 height 15
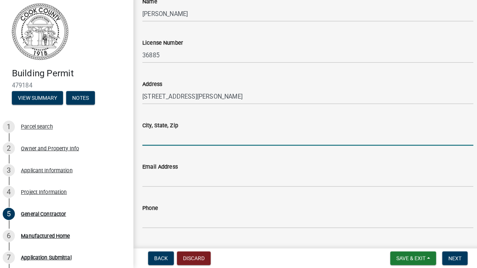
paste input "Pavo, Ga. 31778"
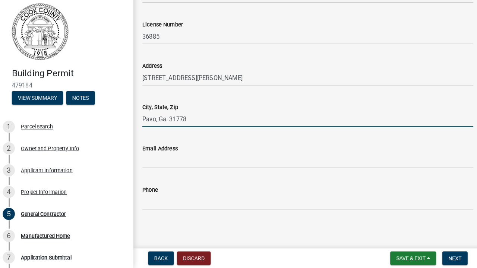
scroll to position [172, 0]
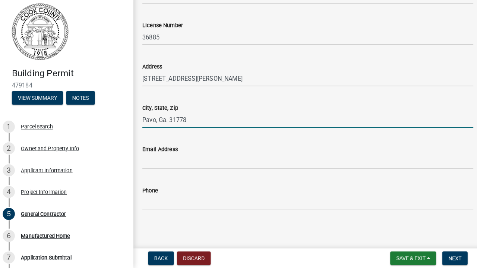
type input "Pavo, Ga. 31778"
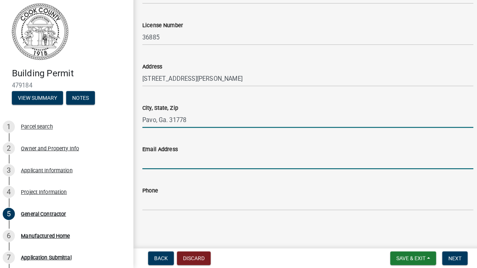
click at [201, 157] on input "Email Address" at bounding box center [305, 163] width 325 height 15
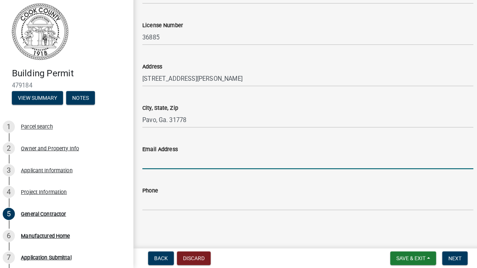
type input "vanlandinghamdean@gmail.com"
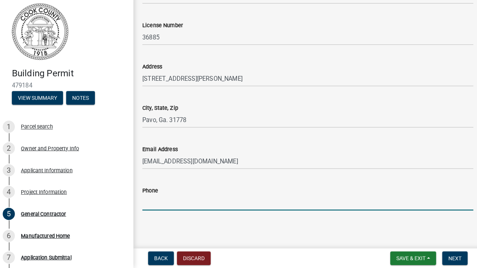
click at [214, 205] on input "Phone" at bounding box center [305, 203] width 325 height 15
type input "2292249036"
click at [455, 254] on button "Next" at bounding box center [449, 258] width 25 height 13
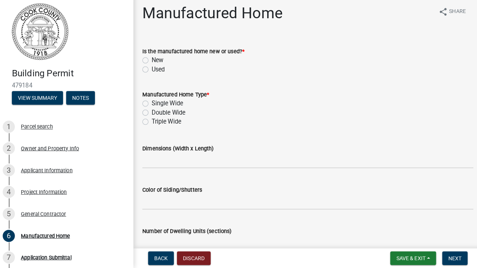
click at [152, 69] on label "Used" at bounding box center [158, 73] width 13 height 9
click at [152, 69] on input "Used" at bounding box center [154, 71] width 5 height 5
radio input "true"
click at [152, 111] on label "Double Wide" at bounding box center [168, 115] width 33 height 9
click at [152, 111] on input "Double Wide" at bounding box center [154, 113] width 5 height 5
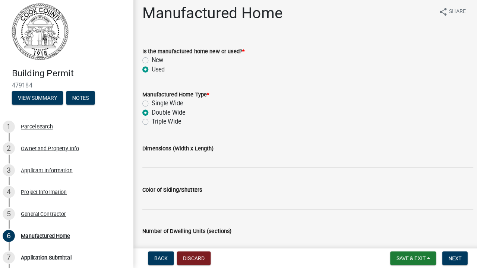
radio input "true"
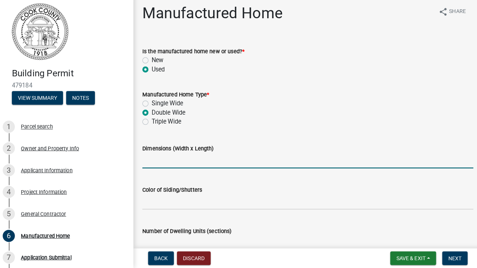
click at [180, 162] on input "Dimensions (Width x Length)" at bounding box center [305, 162] width 325 height 15
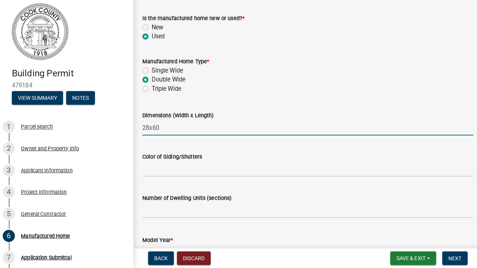
scroll to position [34, 0]
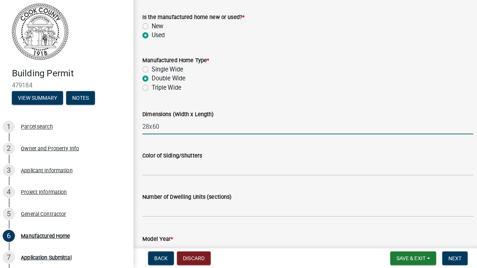
type input "28x60"
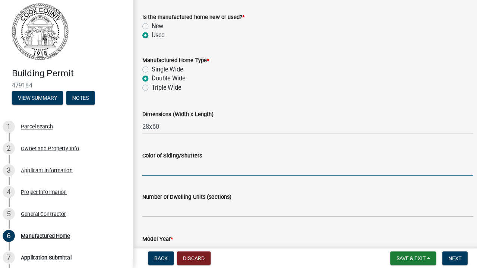
click at [168, 166] on input "Color of Siding/Shutters" at bounding box center [305, 169] width 325 height 15
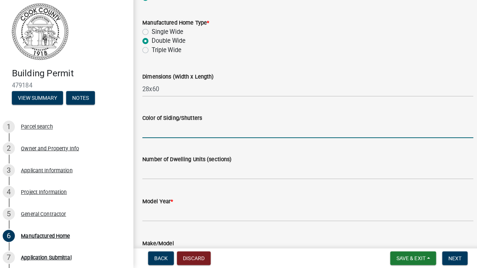
scroll to position [76, 0]
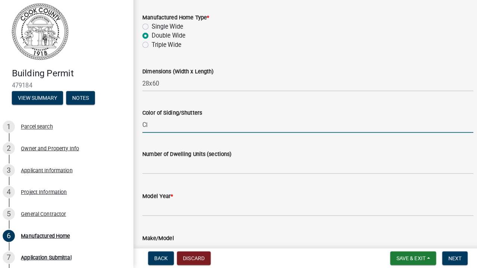
type input "C"
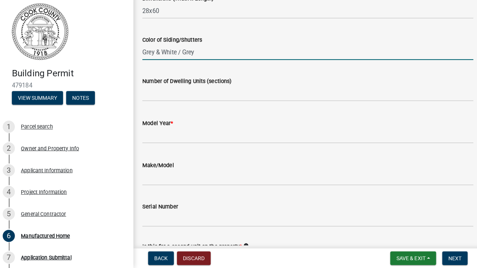
scroll to position [147, 0]
type input "Grey & White / Grey"
click at [221, 92] on input "text" at bounding box center [305, 96] width 325 height 15
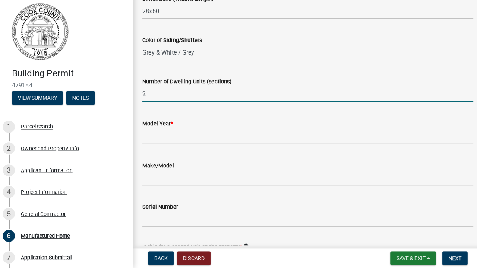
type input "2"
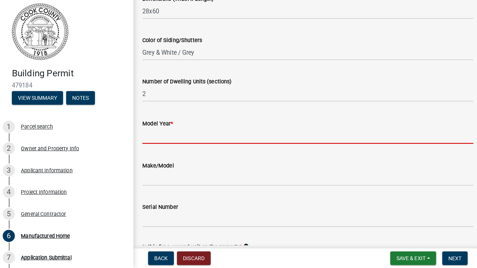
click at [204, 136] on input "text" at bounding box center [305, 138] width 325 height 15
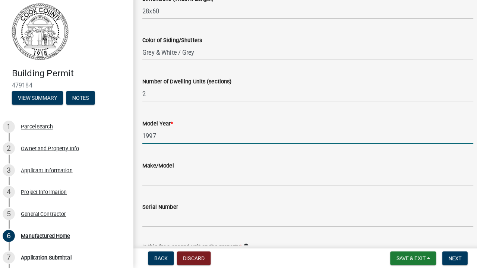
type input "1997"
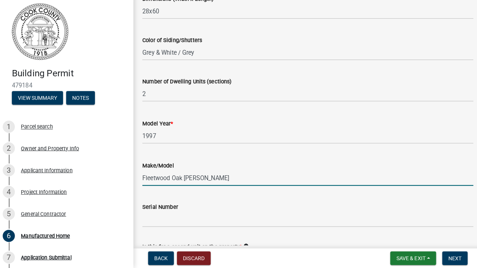
type input "Fleetwood Oak Knoll"
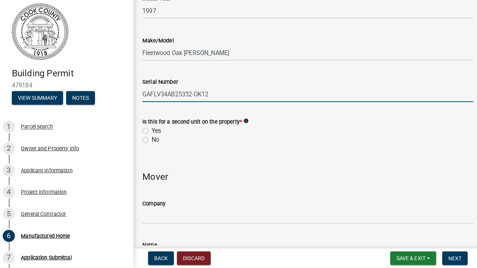
scroll to position [282, 0]
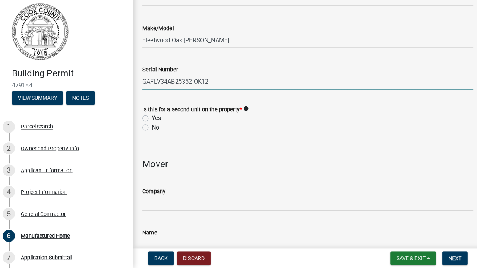
type input "GAFLV34AB25352-OK12"
click at [152, 125] on label "No" at bounding box center [155, 129] width 7 height 9
click at [152, 125] on input "No" at bounding box center [154, 127] width 5 height 5
radio input "true"
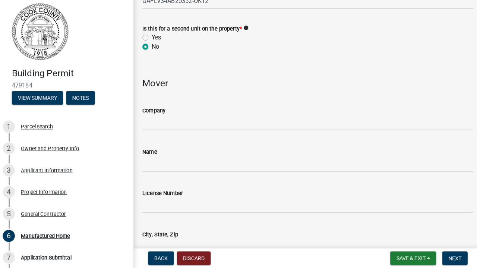
scroll to position [364, 0]
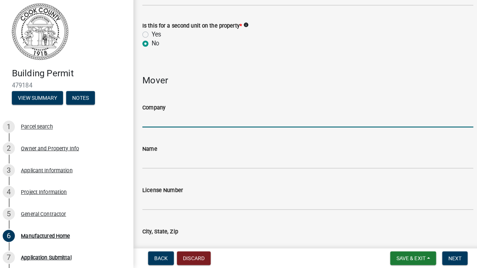
click at [210, 117] on input "Company" at bounding box center [305, 122] width 325 height 15
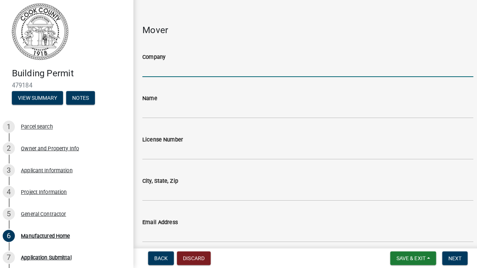
scroll to position [419, 0]
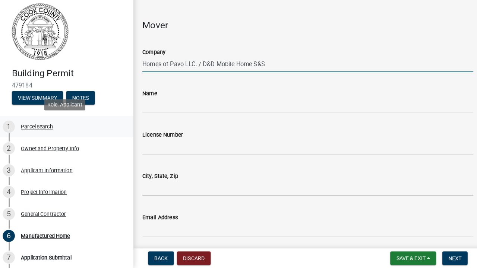
type input "Homes of Pavo LLC. / D&D Mobile Home S&S"
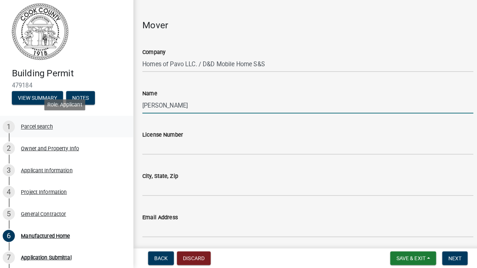
type input "Wayne Dean"
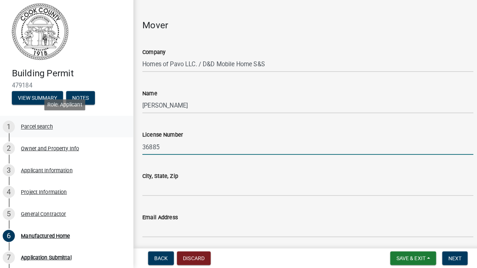
type input "36885"
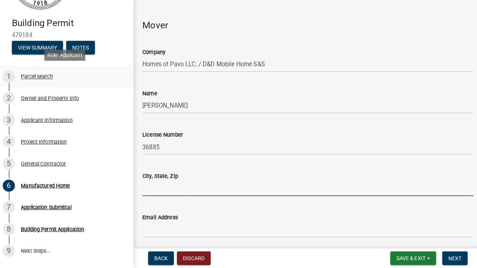
scroll to position [49, 0]
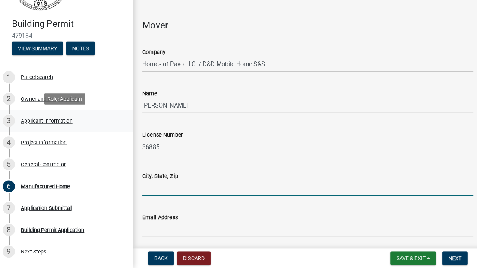
type input "P"
type input "Pavo, Ga. 31778"
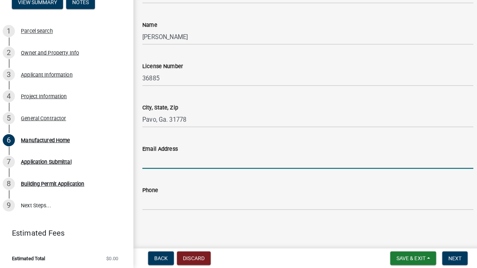
scroll to position [486, 0]
type input "vanlandinghamdean@gmail.com"
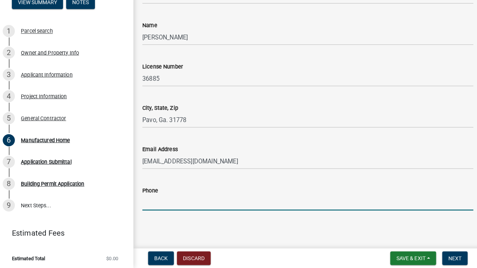
click at [232, 201] on input "Phone" at bounding box center [305, 203] width 325 height 15
type input "2292249036"
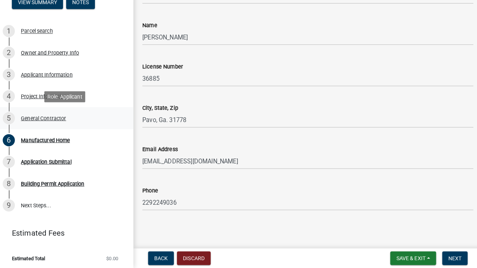
click at [45, 118] on div "General Contractor" at bounding box center [46, 120] width 44 height 5
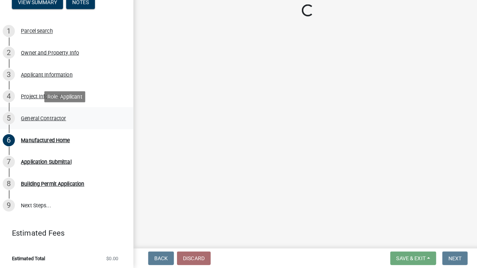
scroll to position [0, 0]
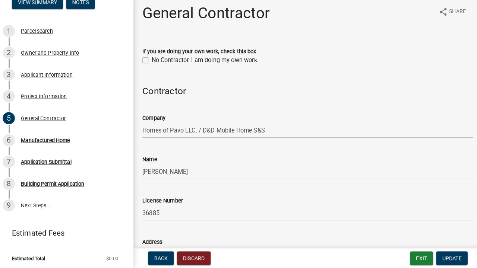
click at [152, 60] on label "No Contractor. I am doing my own work." at bounding box center [204, 64] width 105 height 9
click at [152, 60] on input "No Contractor. I am doing my own work." at bounding box center [154, 62] width 5 height 5
checkbox input "true"
drag, startPoint x: 271, startPoint y: 129, endPoint x: 132, endPoint y: 128, distance: 138.9
click at [134, 128] on div "General Contractor share Share If you are doing your own work, check this box N…" at bounding box center [305, 203] width 343 height 388
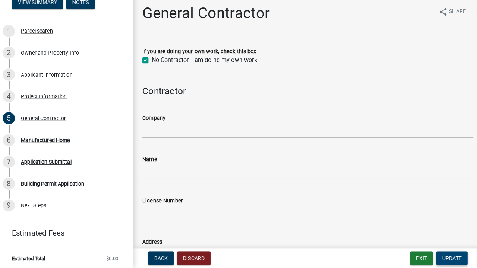
click at [439, 255] on span "Update" at bounding box center [446, 258] width 19 height 6
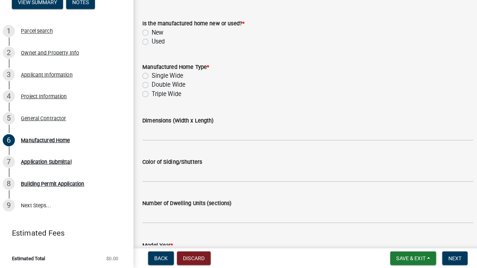
scroll to position [31, 0]
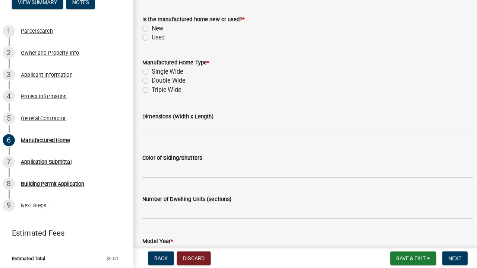
click at [152, 37] on label "Used" at bounding box center [158, 41] width 13 height 9
click at [152, 37] on input "Used" at bounding box center [154, 39] width 5 height 5
radio input "true"
click at [152, 80] on label "Double Wide" at bounding box center [168, 84] width 33 height 9
click at [152, 80] on input "Double Wide" at bounding box center [154, 82] width 5 height 5
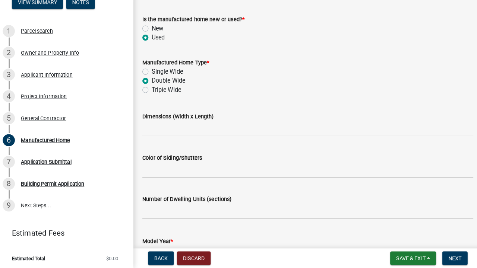
radio input "true"
click at [161, 129] on input "Dimensions (Width x Length)" at bounding box center [305, 131] width 325 height 15
type input "28x60"
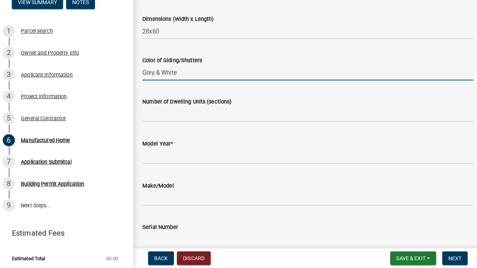
scroll to position [129, 0]
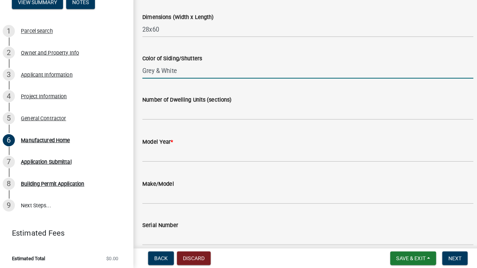
type input "Grey & White"
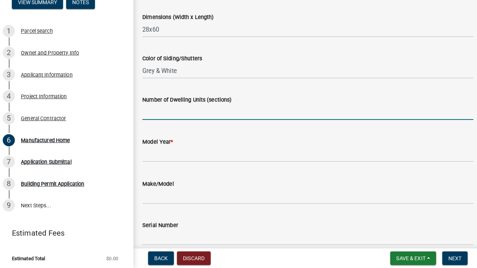
click at [185, 111] on input "text" at bounding box center [305, 114] width 325 height 15
type input "2"
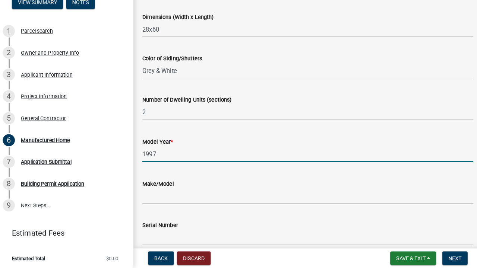
type input "1997"
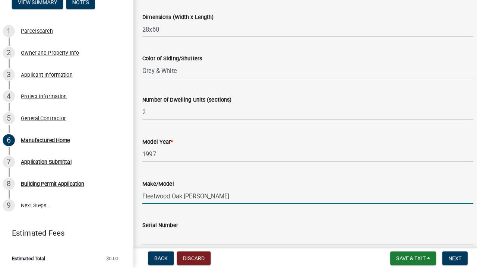
type input "Fleetwood Oak Knoll"
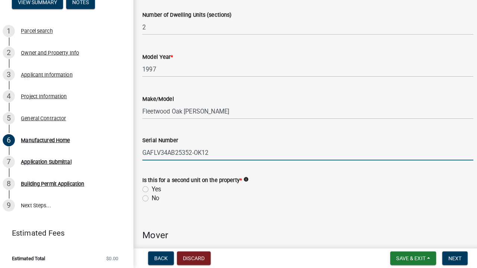
scroll to position [224, 0]
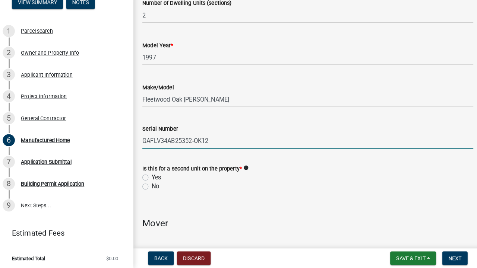
type input "GAFLV34AB25352-OK12"
click at [152, 184] on label "No" at bounding box center [155, 188] width 7 height 9
click at [152, 184] on input "No" at bounding box center [154, 186] width 5 height 5
radio input "true"
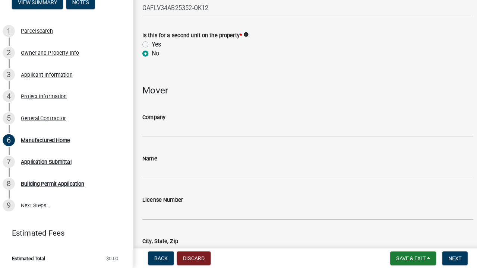
scroll to position [355, 0]
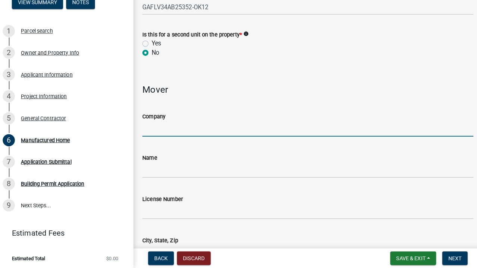
click at [227, 127] on input "Company" at bounding box center [305, 131] width 325 height 15
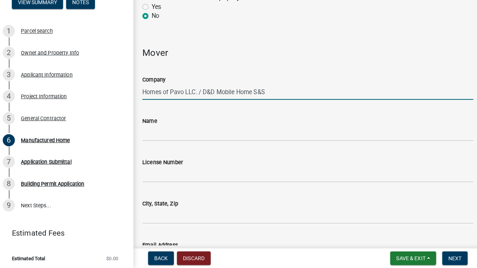
scroll to position [400, 0]
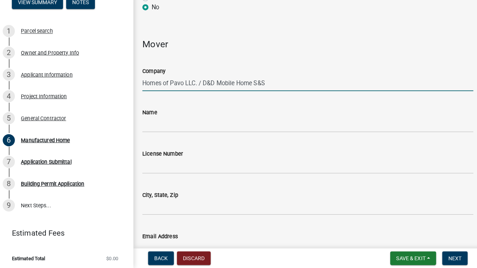
type input "Homes of Pavo LLC. / D&D Mobile Home S&S"
click at [201, 123] on input "Name" at bounding box center [305, 127] width 325 height 15
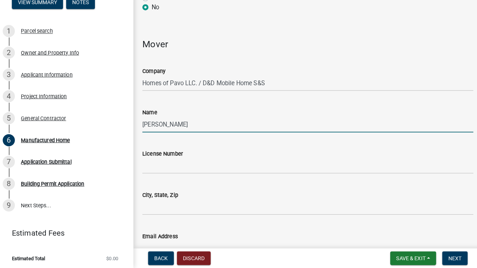
type input "Wayne Dean"
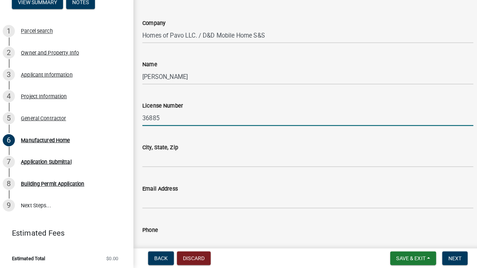
scroll to position [449, 0]
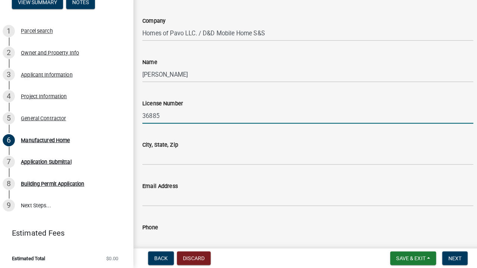
type input "36885"
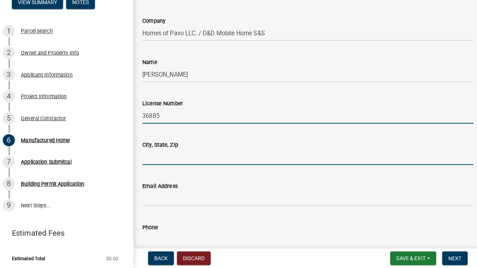
click at [193, 156] on input "City, State, Zip" at bounding box center [305, 159] width 325 height 15
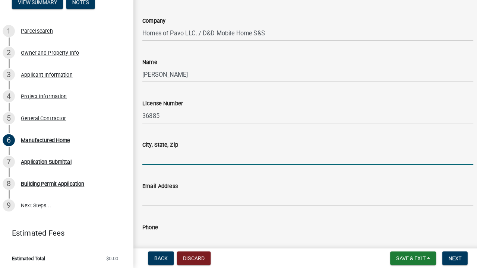
type input "O"
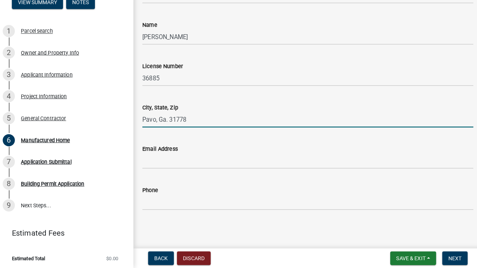
scroll to position [486, 0]
type input "Pavo, Ga. 31778"
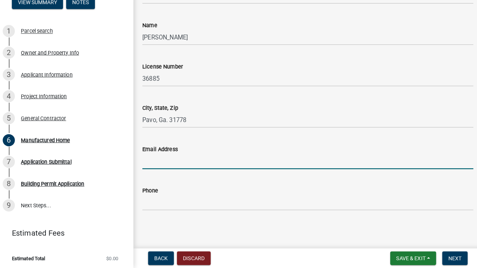
click at [178, 163] on input "Email Address" at bounding box center [305, 163] width 325 height 15
type input "vanlandinghamdean@gmail.com"
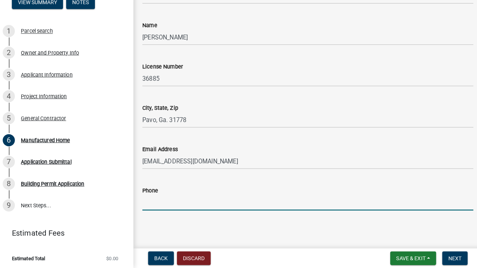
click at [178, 201] on input "Phone" at bounding box center [305, 203] width 325 height 15
type input "2292249036"
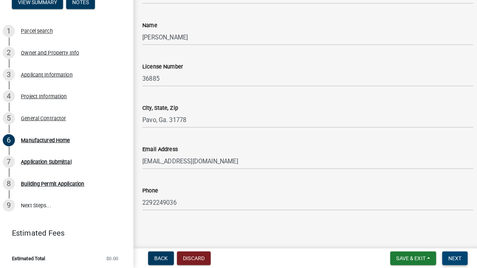
click at [445, 255] on span "Next" at bounding box center [449, 258] width 13 height 6
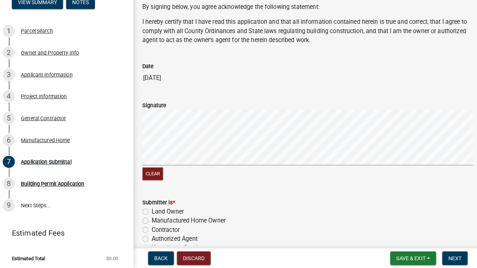
scroll to position [35, 0]
click at [153, 169] on button "Clear" at bounding box center [153, 175] width 20 height 12
click at [149, 172] on button "Clear" at bounding box center [153, 175] width 20 height 12
click at [153, 170] on button "Clear" at bounding box center [153, 175] width 20 height 12
click at [151, 169] on button "Clear" at bounding box center [153, 175] width 20 height 12
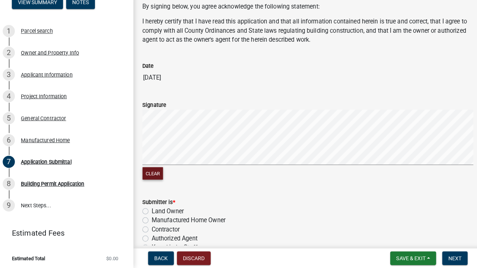
click at [152, 170] on button "Clear" at bounding box center [153, 175] width 20 height 12
click at [153, 169] on button "Clear" at bounding box center [153, 175] width 20 height 12
click at [147, 169] on button "Clear" at bounding box center [153, 175] width 20 height 12
click at [155, 169] on button "Clear" at bounding box center [153, 175] width 20 height 12
click at [146, 169] on button "Clear" at bounding box center [153, 175] width 20 height 12
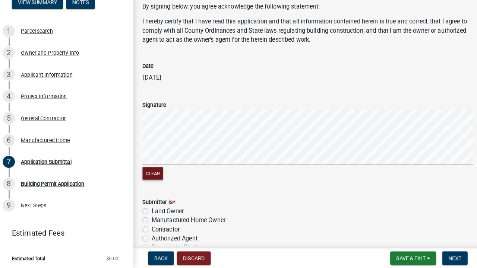
click at [152, 171] on button "Clear" at bounding box center [153, 175] width 20 height 12
click at [153, 171] on button "Clear" at bounding box center [153, 175] width 20 height 12
click at [150, 172] on button "Clear" at bounding box center [153, 175] width 20 height 12
click at [311, 95] on form "Signature Clear" at bounding box center [305, 139] width 325 height 89
click at [153, 169] on button "Clear" at bounding box center [153, 175] width 20 height 12
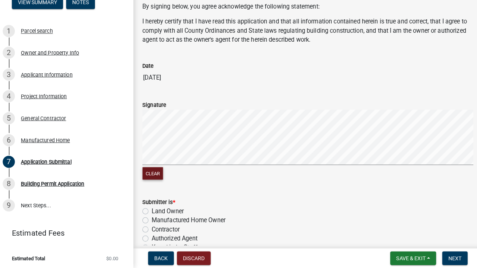
click at [150, 169] on button "Clear" at bounding box center [153, 175] width 20 height 12
click at [151, 170] on button "Clear" at bounding box center [153, 175] width 20 height 12
click at [148, 169] on button "Clear" at bounding box center [153, 175] width 20 height 12
click at [152, 169] on button "Clear" at bounding box center [153, 175] width 20 height 12
click at [143, 169] on button "Clear" at bounding box center [153, 175] width 20 height 12
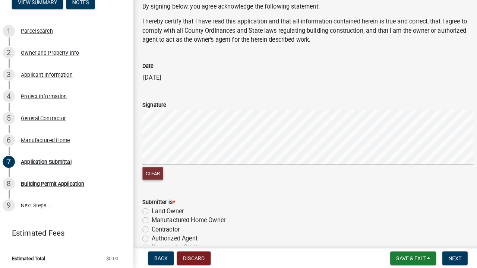
click at [150, 169] on button "Clear" at bounding box center [153, 175] width 20 height 12
click at [153, 169] on button "Clear" at bounding box center [153, 175] width 20 height 12
click at [153, 172] on button "Clear" at bounding box center [153, 175] width 20 height 12
click at [145, 170] on button "Clear" at bounding box center [153, 175] width 20 height 12
click at [149, 170] on button "Clear" at bounding box center [153, 175] width 20 height 12
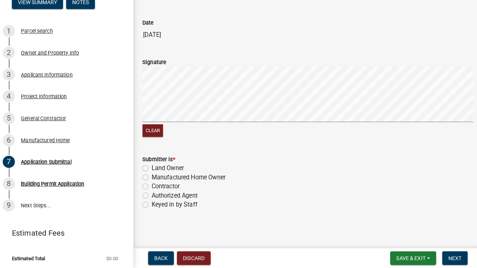
scroll to position [0, 0]
click at [152, 184] on label "Contractor" at bounding box center [166, 188] width 28 height 9
click at [152, 184] on input "Contractor" at bounding box center [154, 186] width 5 height 5
radio input "true"
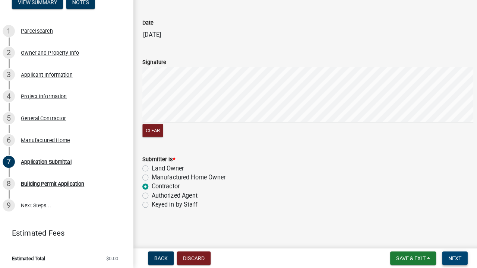
click at [444, 256] on span "Next" at bounding box center [449, 258] width 13 height 6
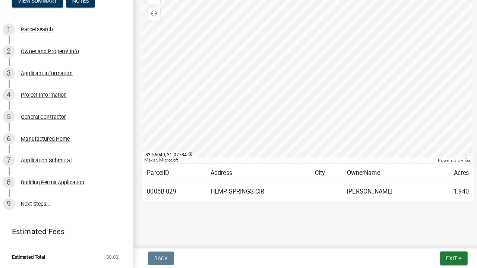
scroll to position [133, 0]
click at [449, 252] on button "Exit" at bounding box center [448, 258] width 27 height 13
click at [433, 233] on button "Save & Exit" at bounding box center [433, 239] width 60 height 18
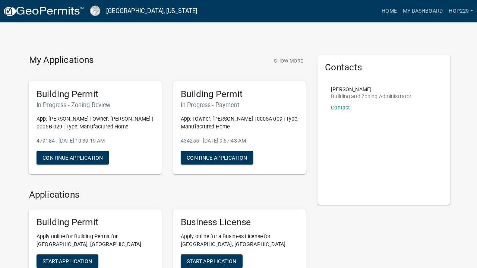
click at [208, 115] on p "App: | Owner: [PERSON_NAME] | 0005A 009 | Type: Manufactured Home" at bounding box center [238, 121] width 115 height 16
click at [202, 156] on button "Continue Application" at bounding box center [216, 154] width 71 height 13
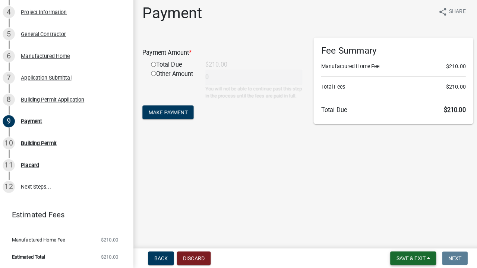
click at [392, 255] on span "Save & Exit" at bounding box center [406, 258] width 29 height 6
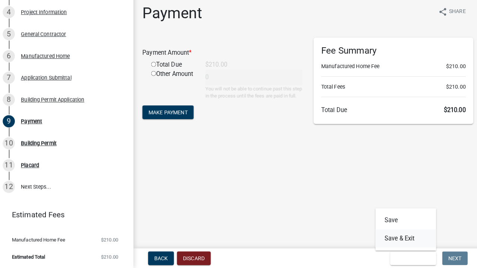
click at [395, 234] on button "Save & Exit" at bounding box center [402, 239] width 60 height 18
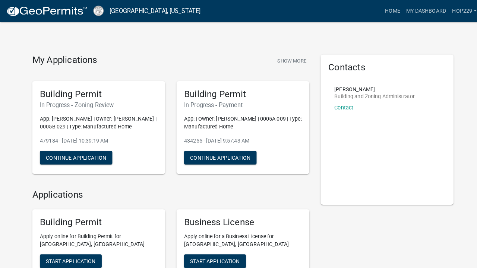
drag, startPoint x: 89, startPoint y: 29, endPoint x: 123, endPoint y: 31, distance: 33.9
